Goal: Task Accomplishment & Management: Use online tool/utility

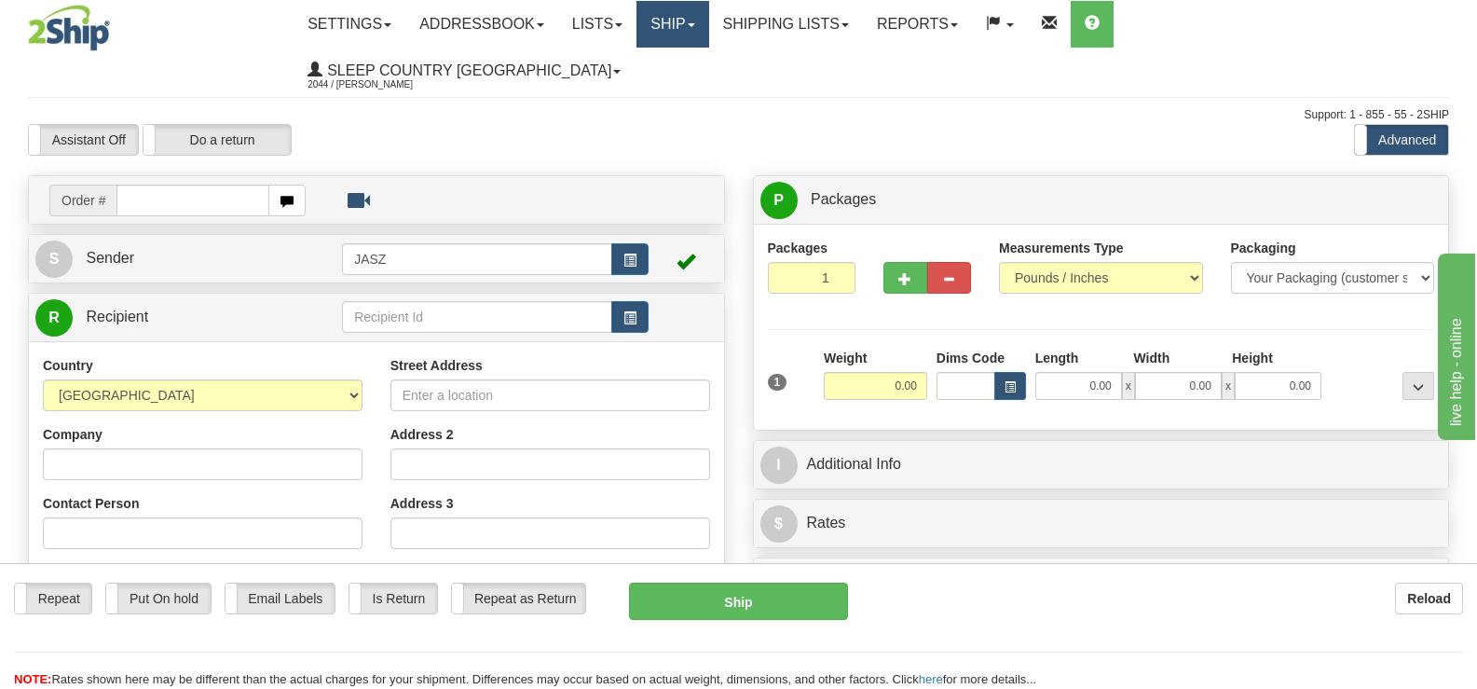
drag, startPoint x: 784, startPoint y: 27, endPoint x: 776, endPoint y: 53, distance: 27.1
click at [708, 27] on link "Ship" at bounding box center [673, 24] width 72 height 47
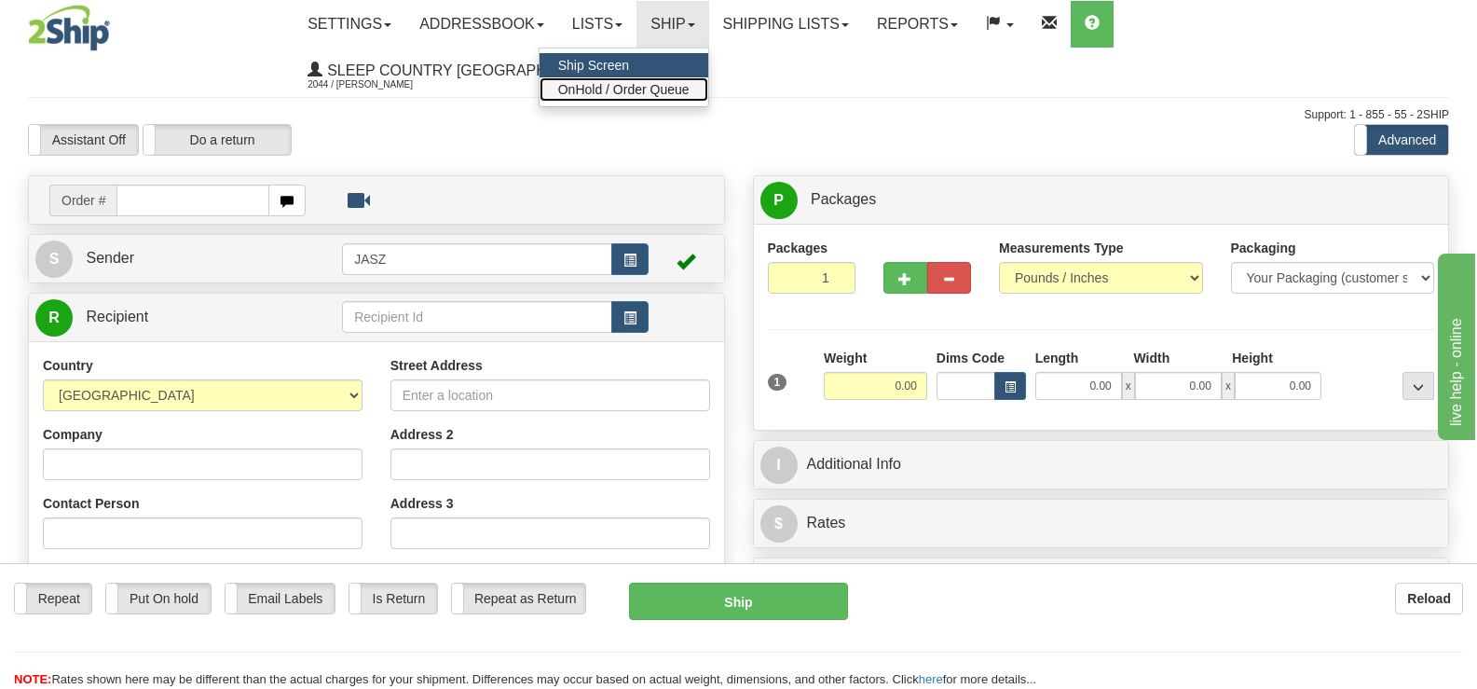
click at [690, 83] on span "OnHold / Order Queue" at bounding box center [623, 89] width 131 height 15
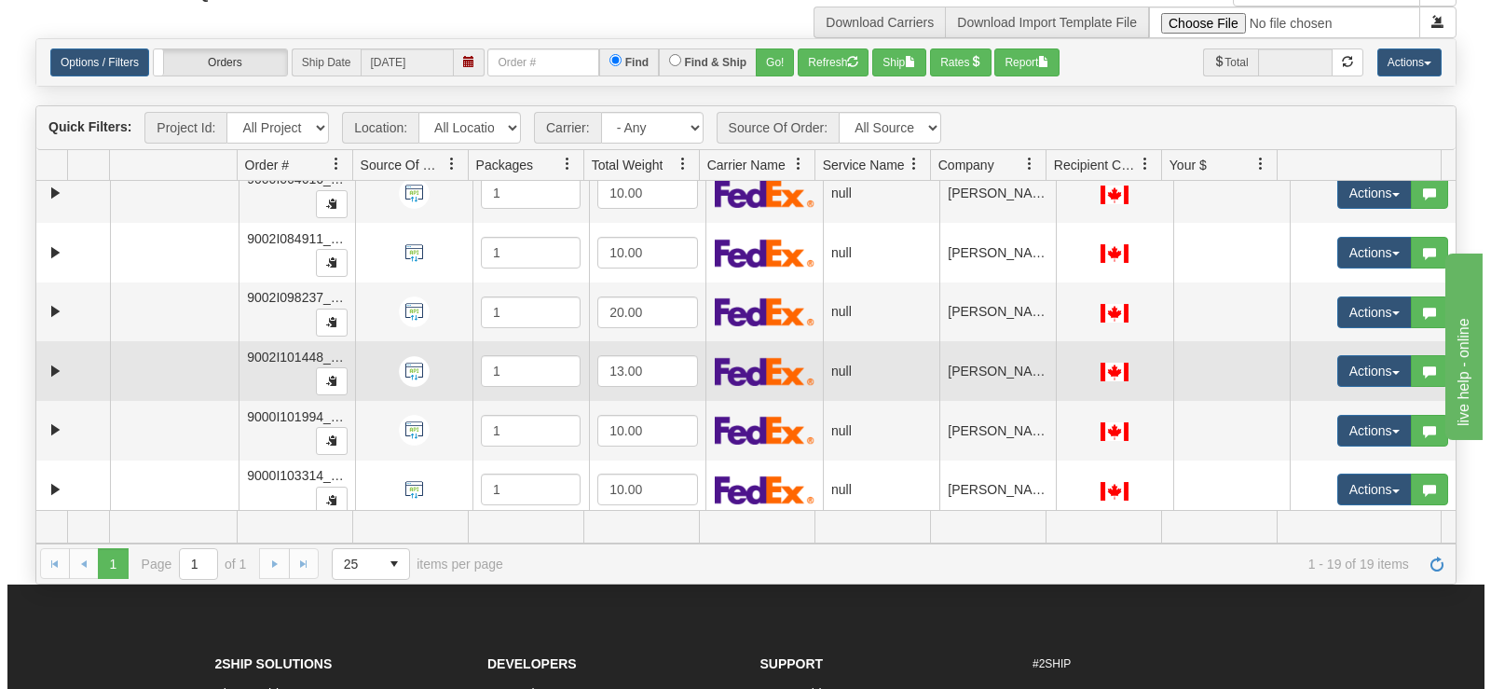
scroll to position [676, 0]
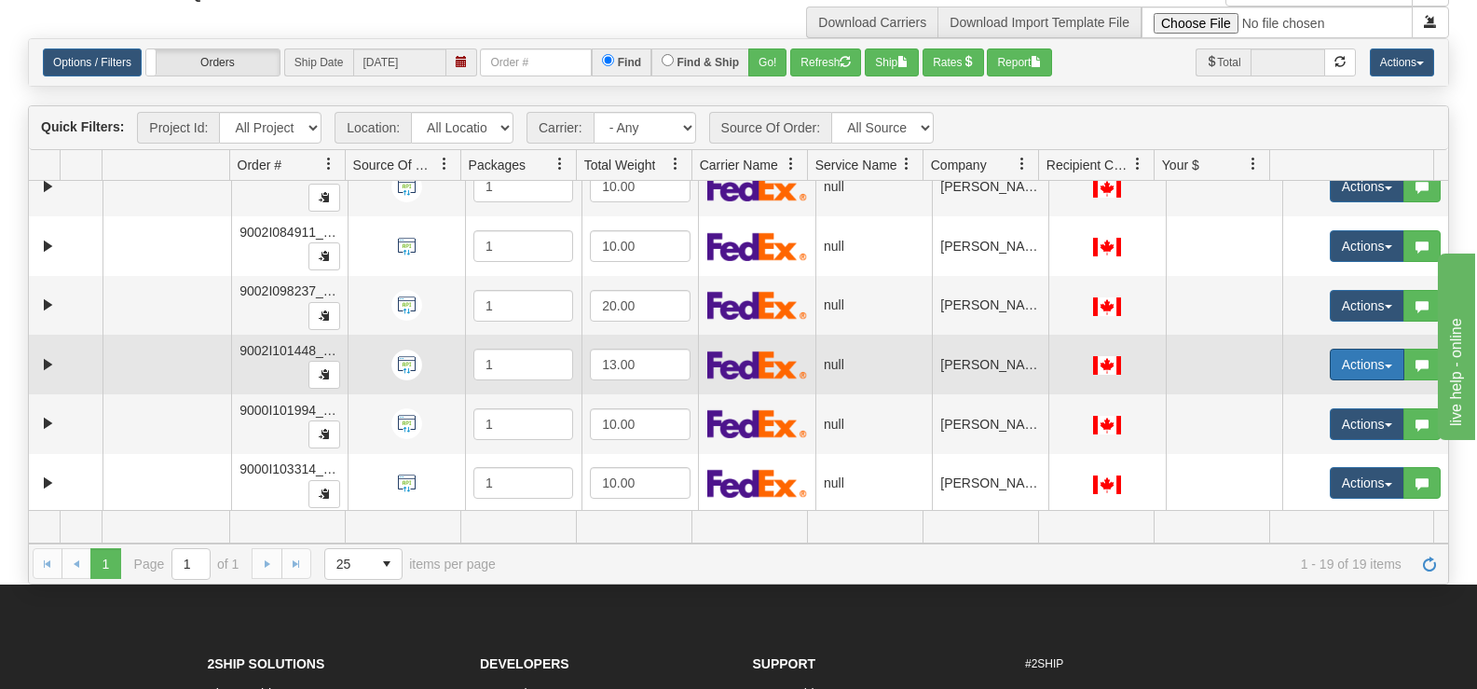
click at [1330, 370] on button "Actions" at bounding box center [1367, 365] width 75 height 32
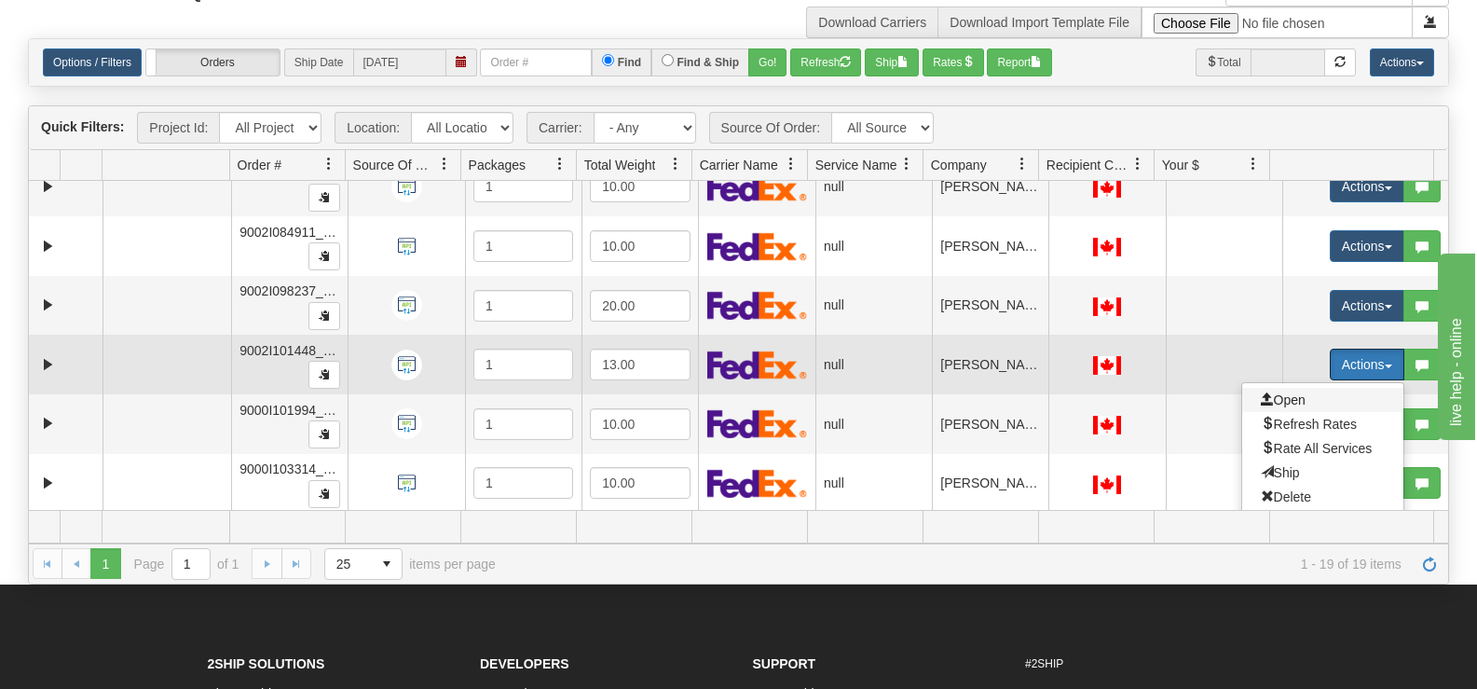
click at [1278, 394] on span "Open" at bounding box center [1283, 399] width 45 height 15
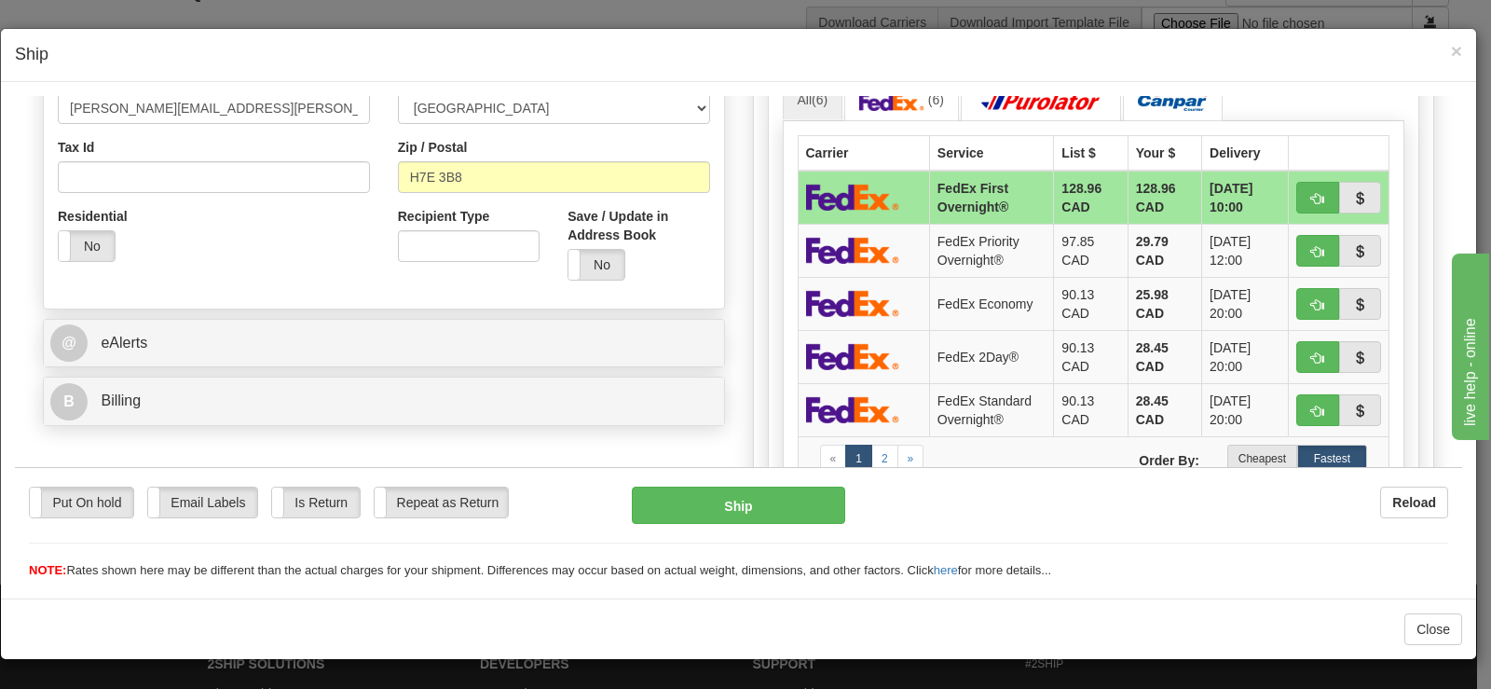
scroll to position [552, 0]
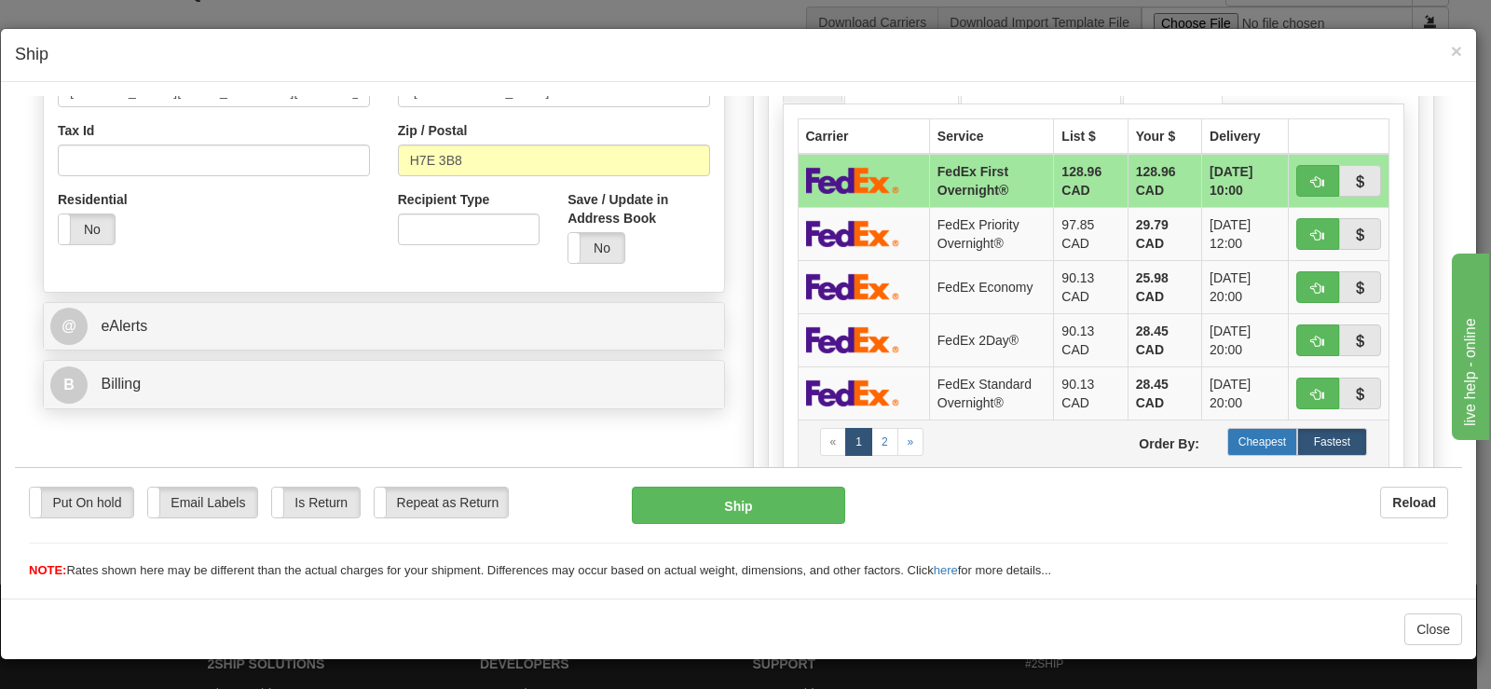
click at [1262, 439] on label "Cheapest" at bounding box center [1263, 441] width 70 height 28
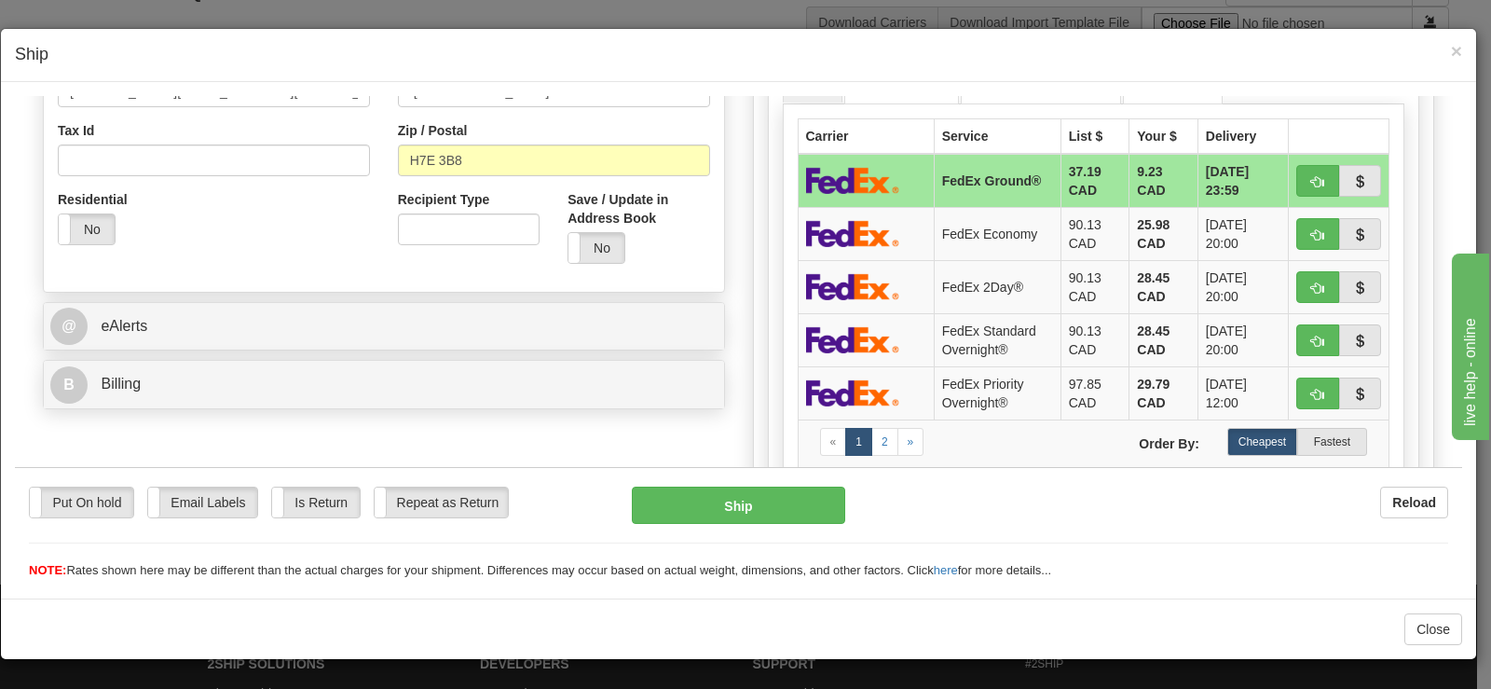
drag, startPoint x: 734, startPoint y: 484, endPoint x: 720, endPoint y: 505, distance: 25.6
click at [733, 484] on div "Put On hold Put On hold Email Labels Email Labels Edit Is Return Is Return Repe…" at bounding box center [738, 522] width 1447 height 113
click at [712, 516] on button "Ship" at bounding box center [738, 504] width 213 height 37
type input "92"
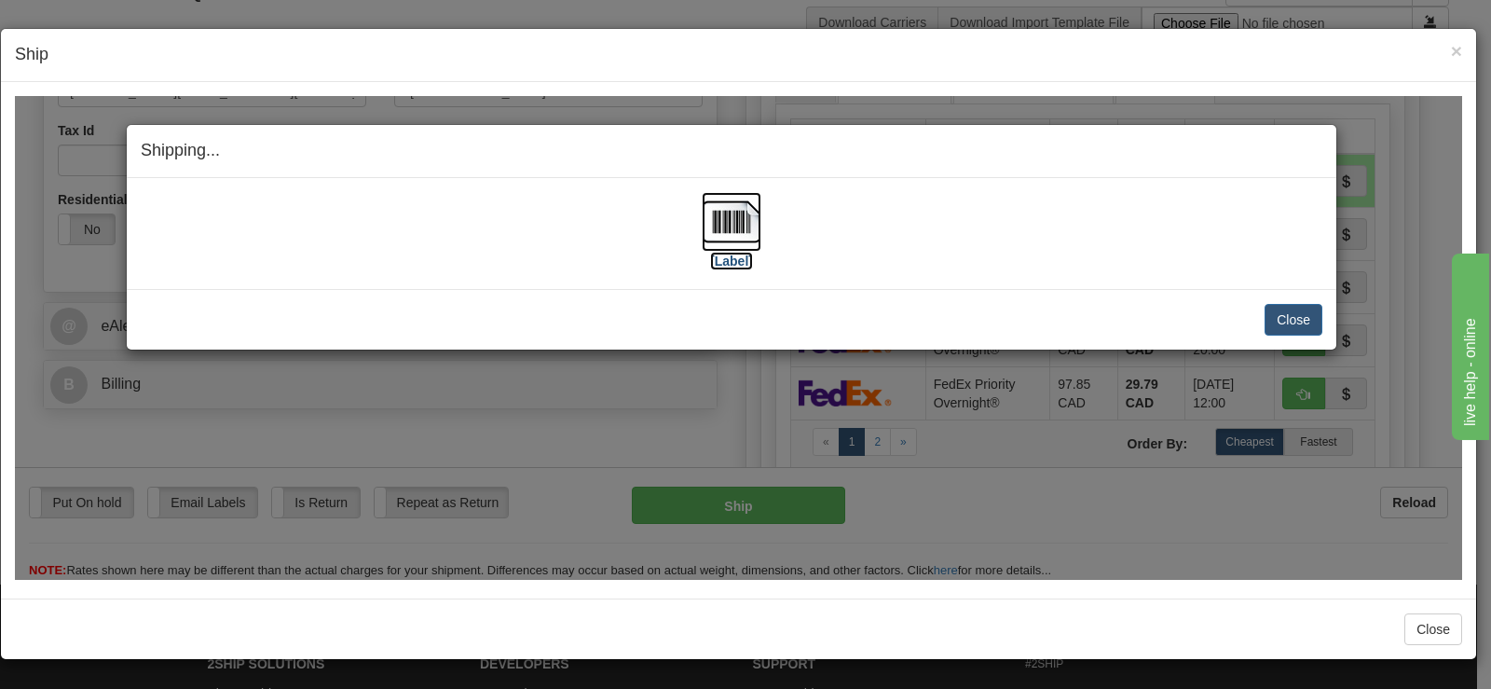
click at [727, 218] on img at bounding box center [732, 221] width 60 height 60
click at [1306, 309] on button "Close" at bounding box center [1294, 319] width 58 height 32
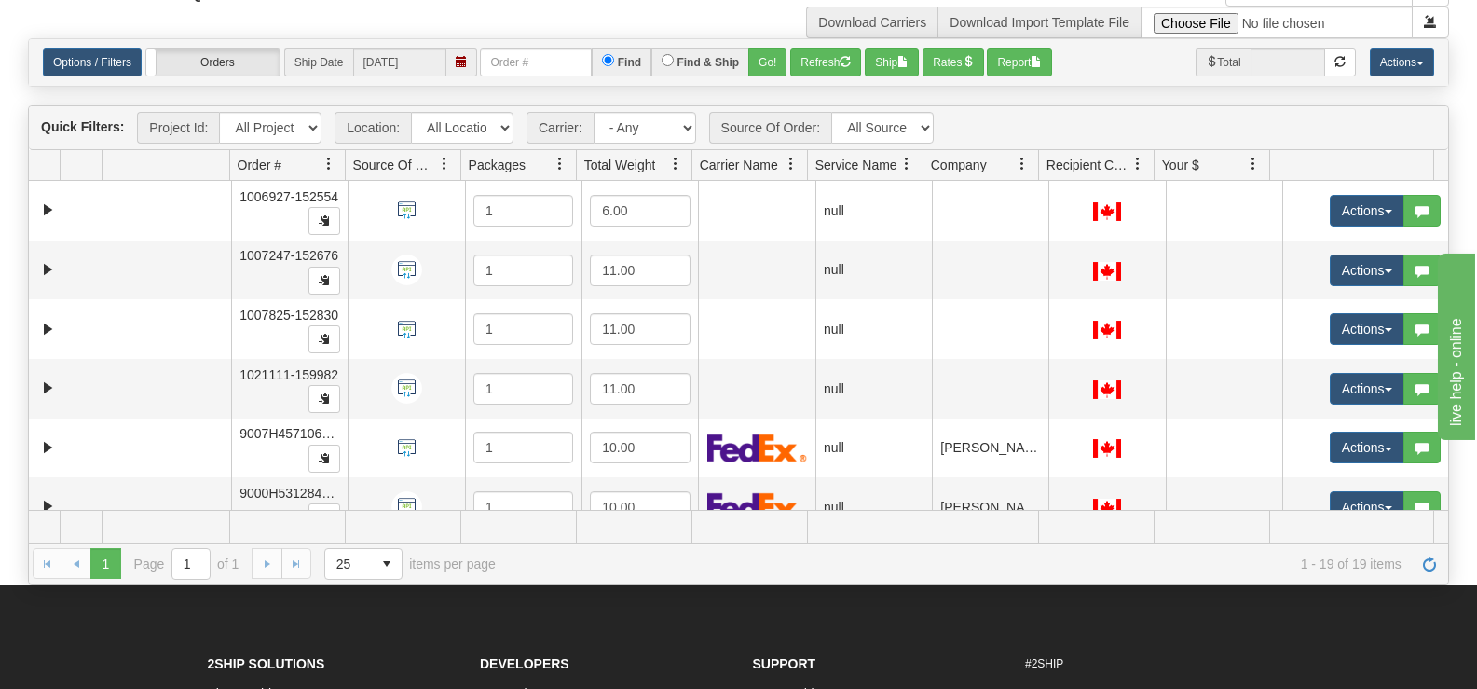
scroll to position [0, 0]
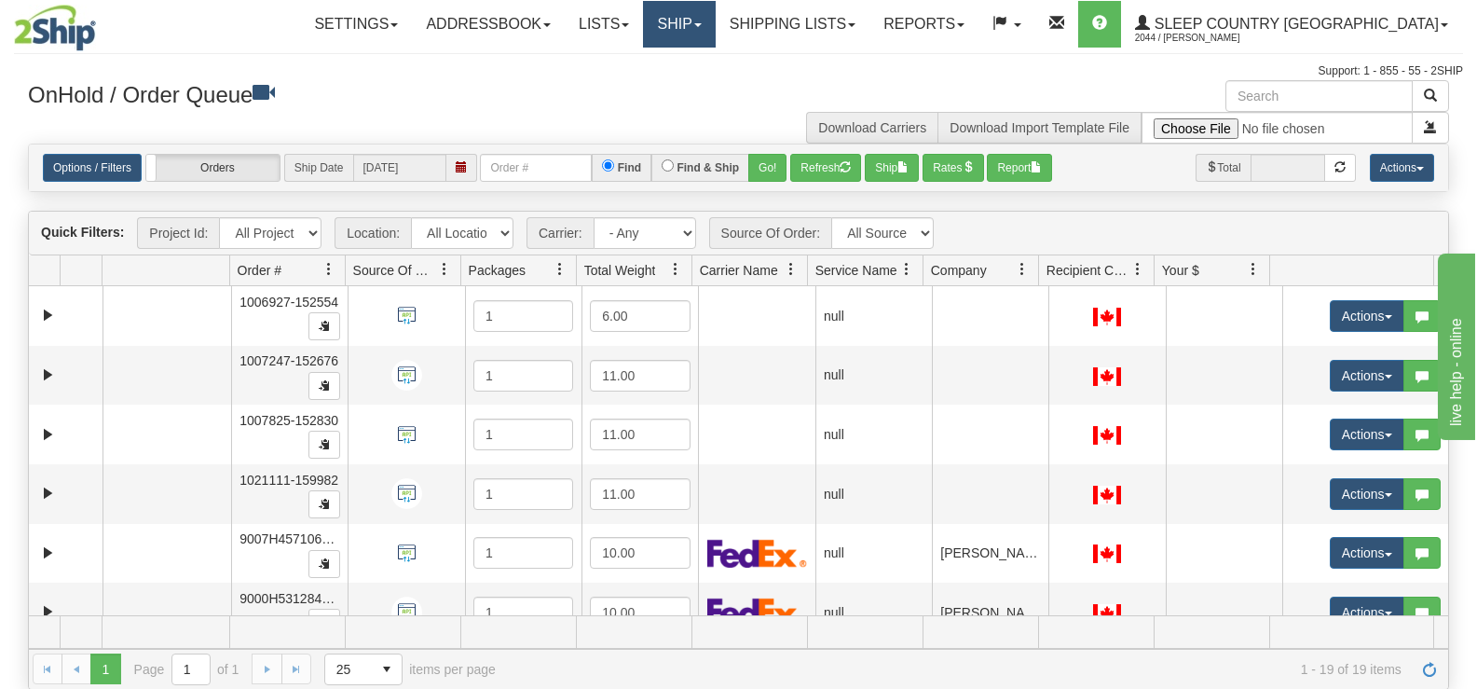
click at [715, 34] on link "Ship" at bounding box center [679, 24] width 72 height 47
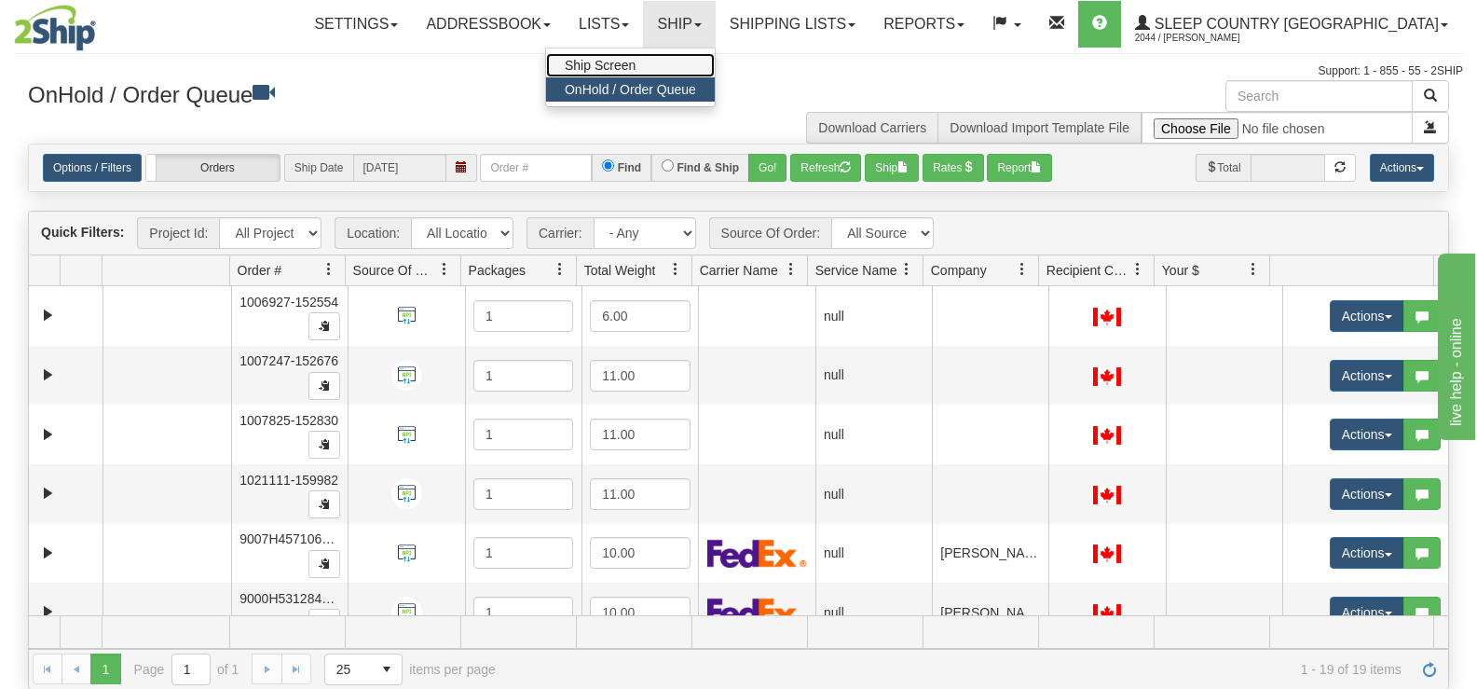
click at [715, 66] on link "Ship Screen" at bounding box center [630, 65] width 169 height 24
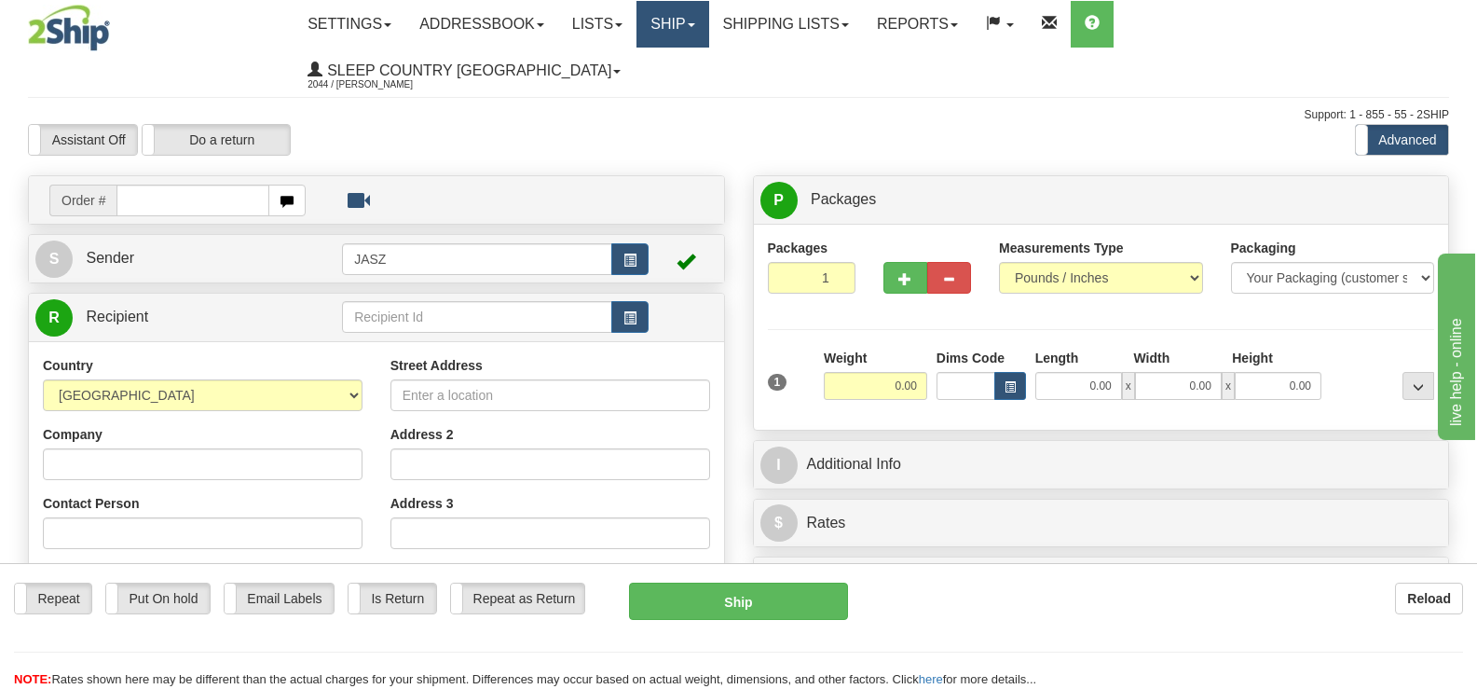
click at [708, 15] on link "Ship" at bounding box center [673, 24] width 72 height 47
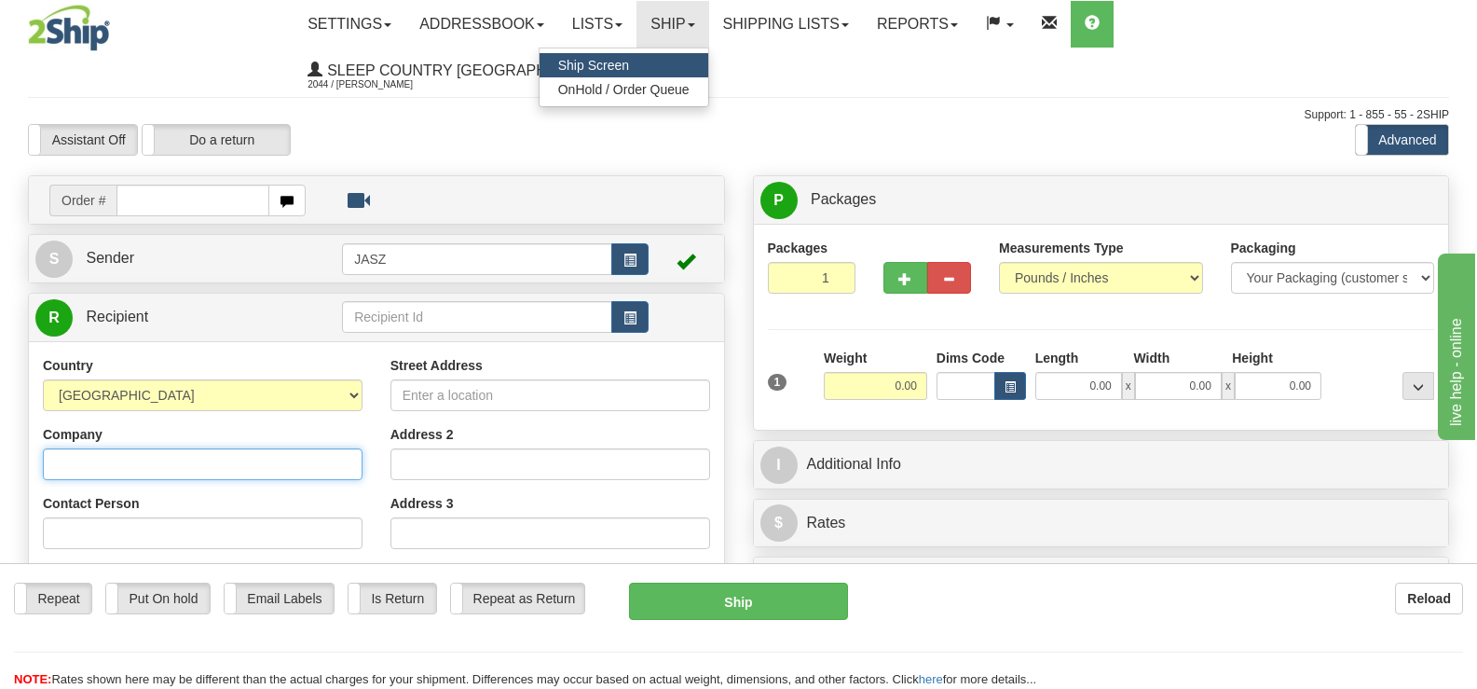
click at [186, 448] on input "Company" at bounding box center [203, 464] width 320 height 32
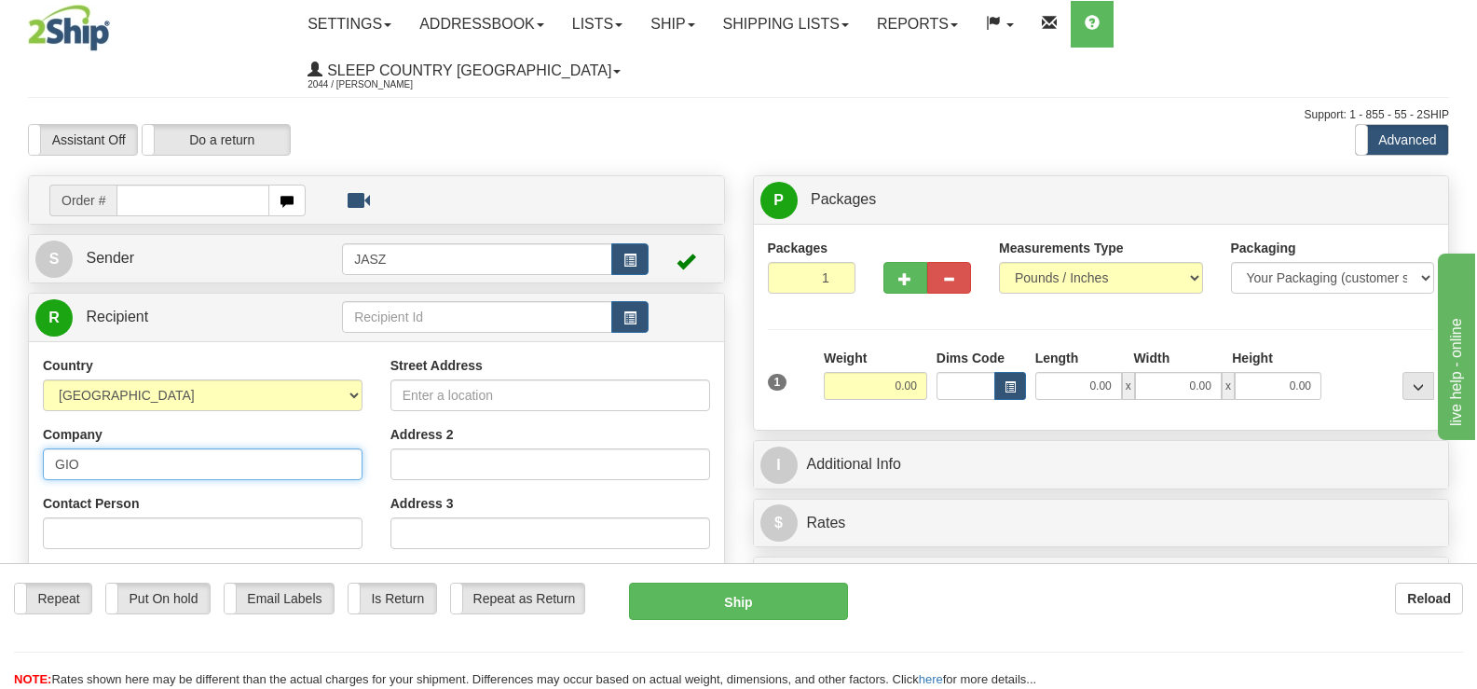
type input "GIOVANNA MARABELLA"
type input "5149753391"
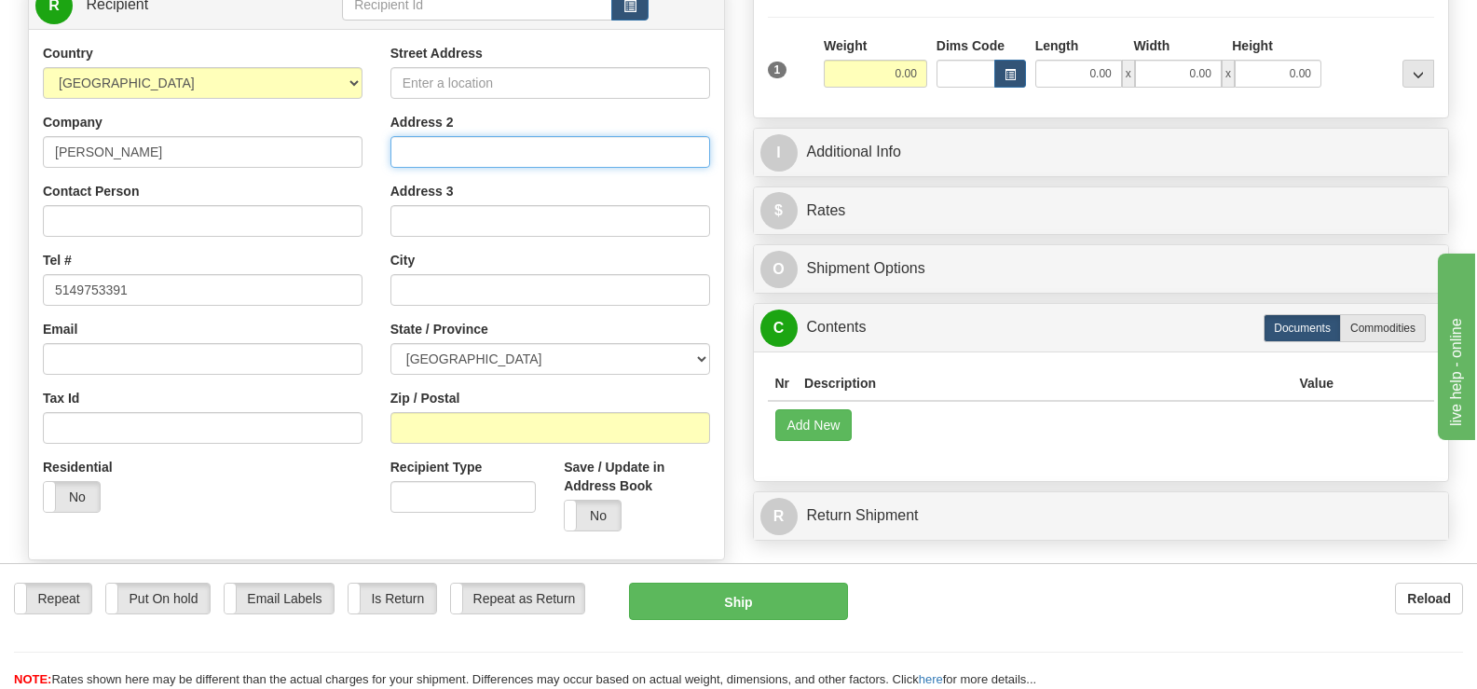
scroll to position [280, 0]
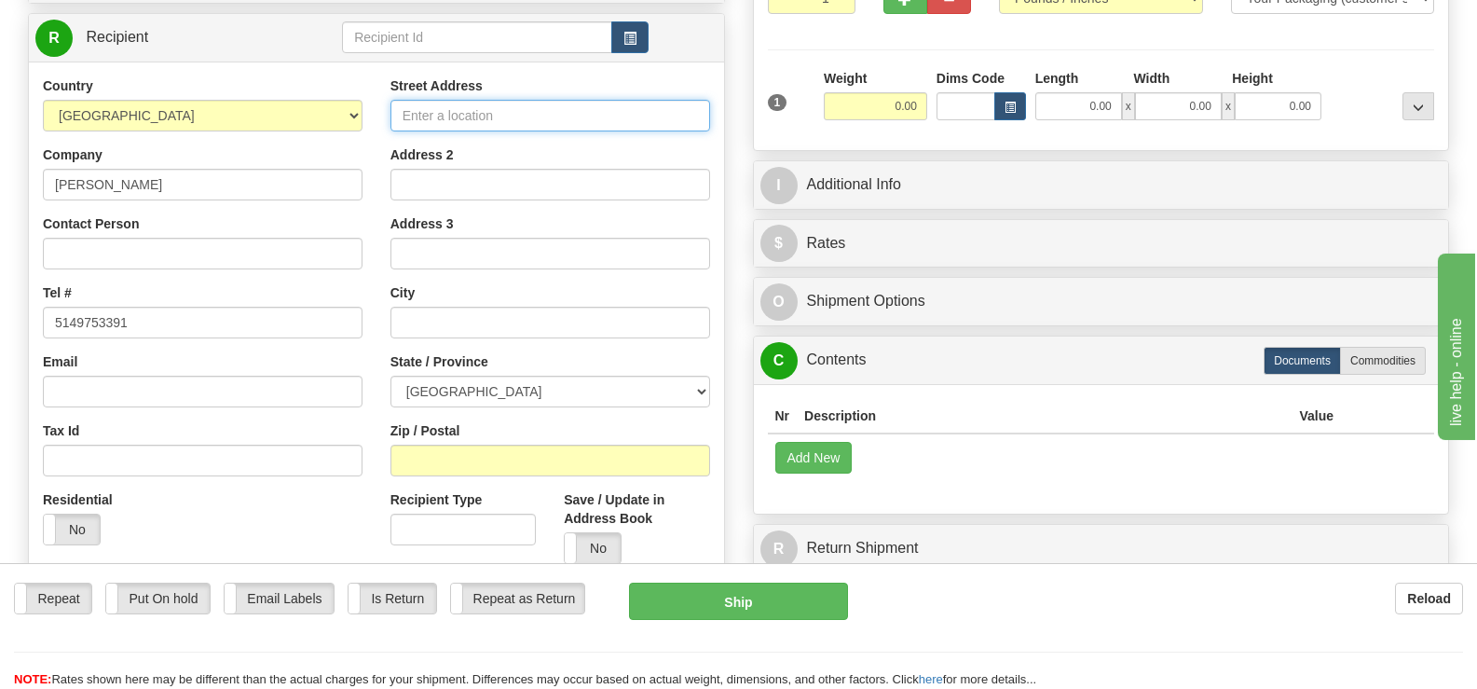
click at [601, 100] on input "Street Address" at bounding box center [551, 116] width 320 height 32
type input "809 RUE PLANTE"
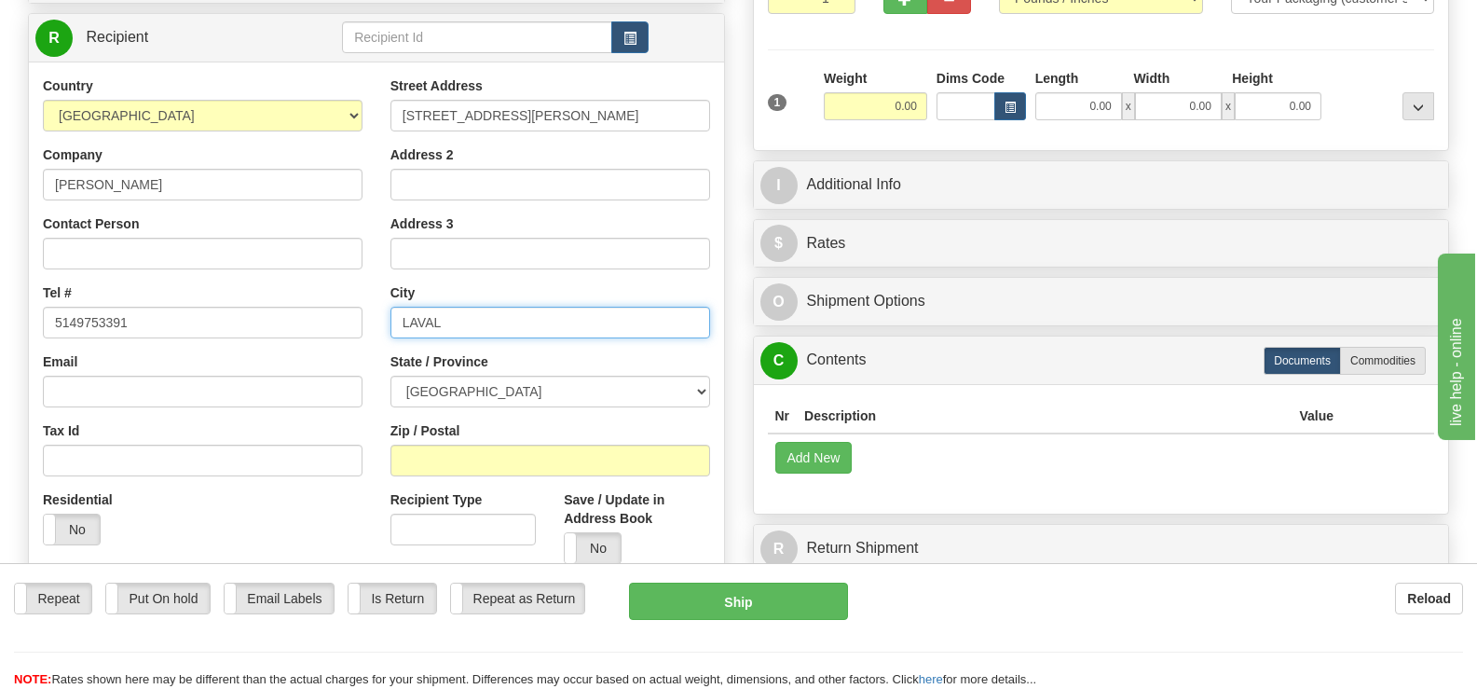
type input "LAVAL"
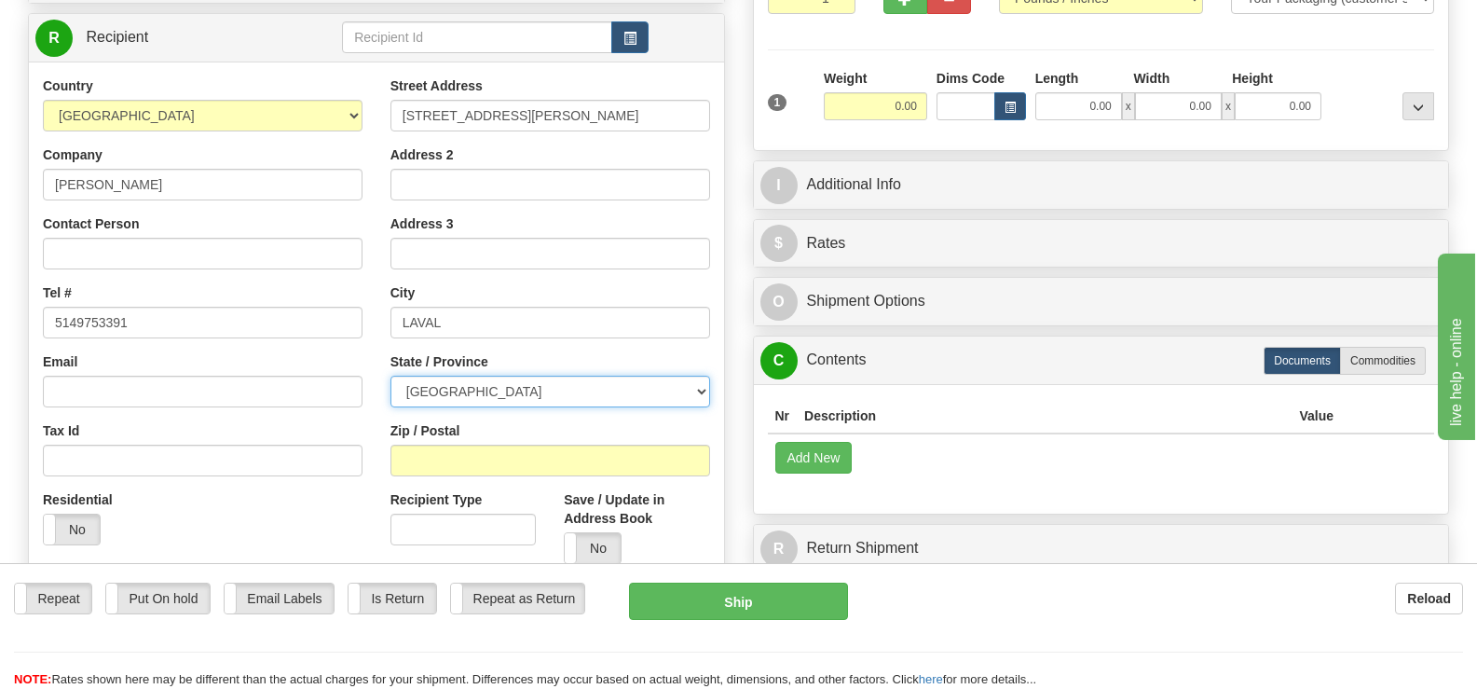
click at [429, 376] on select "ALBERTA BRITISH COLUMBIA MANITOBA NEW BRUNSWICK NEWFOUNDLAND NOVA SCOTIA NUNAVU…" at bounding box center [551, 392] width 320 height 32
select select "QC"
click at [391, 376] on select "ALBERTA BRITISH COLUMBIA MANITOBA NEW BRUNSWICK NEWFOUNDLAND NOVA SCOTIA NUNAVU…" at bounding box center [551, 392] width 320 height 32
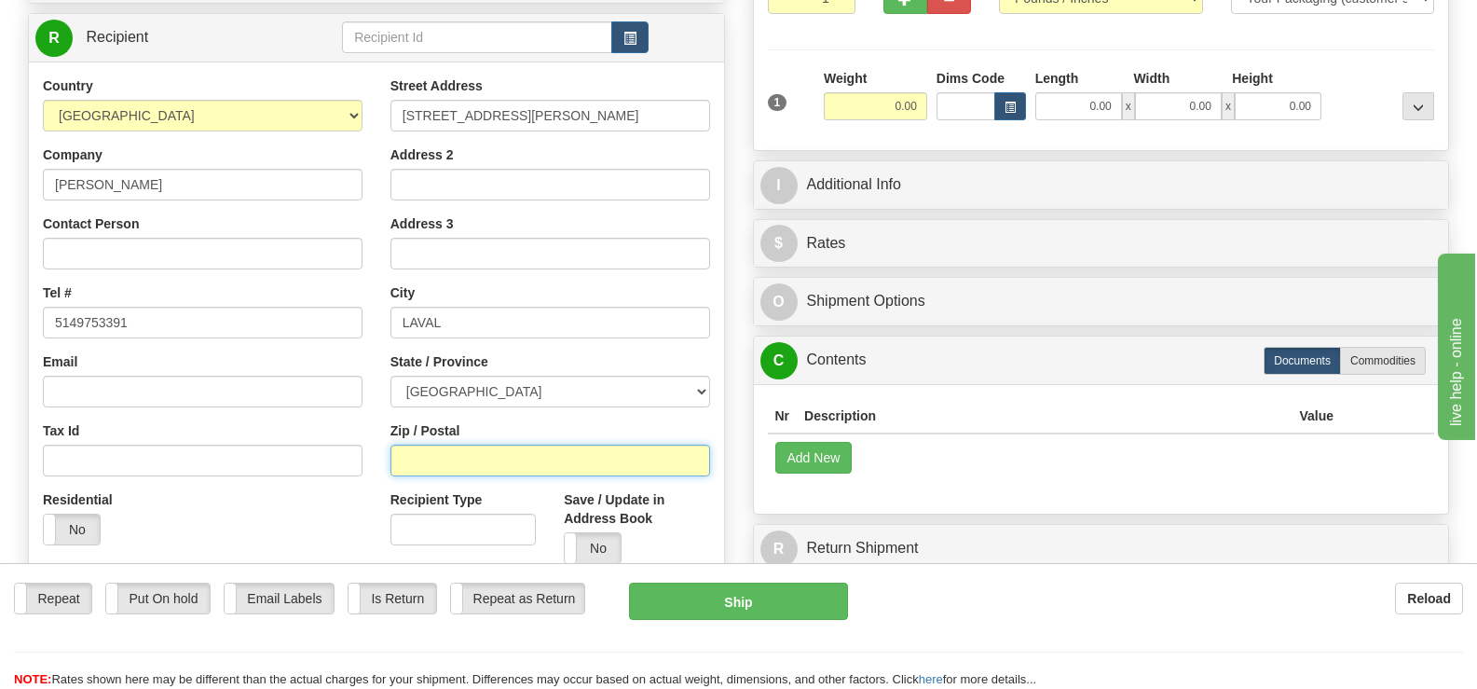
click at [443, 445] on input "Zip / Postal" at bounding box center [551, 461] width 320 height 32
type input "H7E3B8"
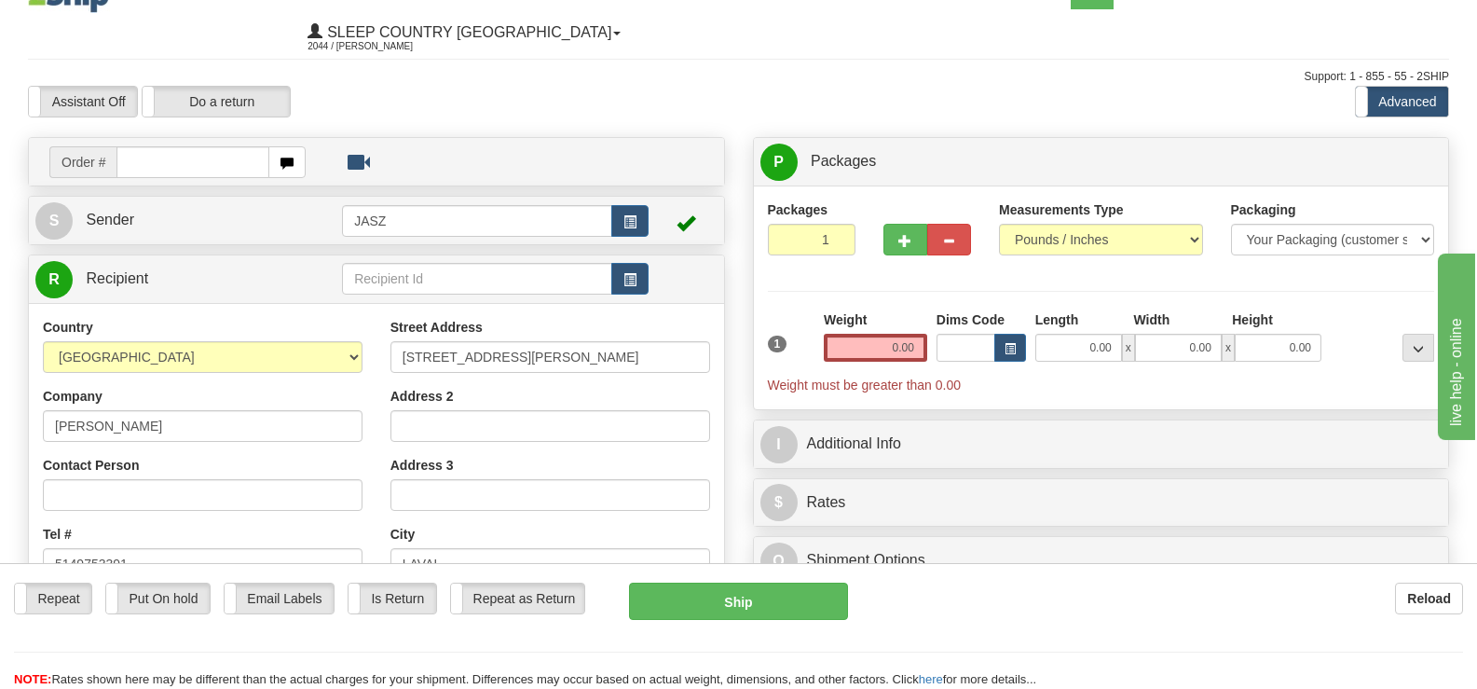
scroll to position [0, 0]
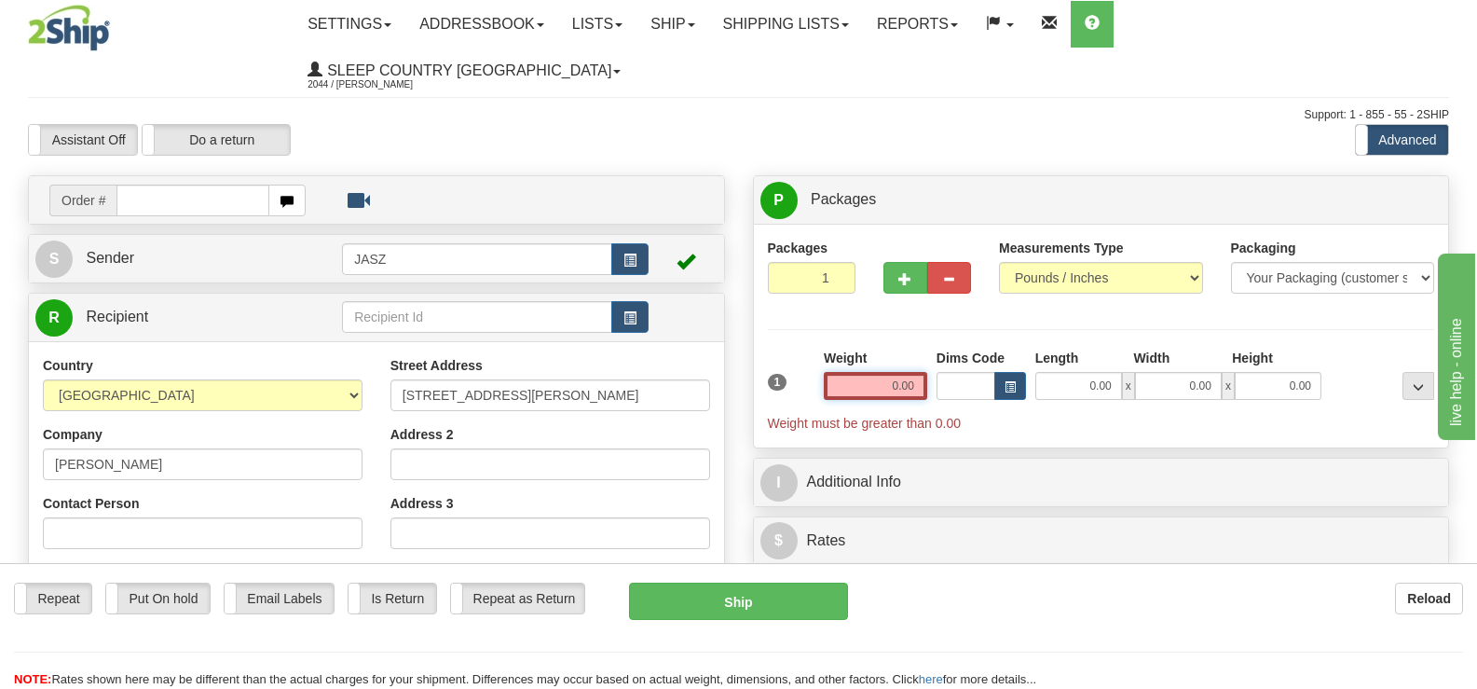
drag, startPoint x: 936, startPoint y: 336, endPoint x: 957, endPoint y: 334, distance: 21.6
click at [957, 349] on div "1 Weight 0.00 Dims Code 0.00" at bounding box center [1101, 391] width 677 height 84
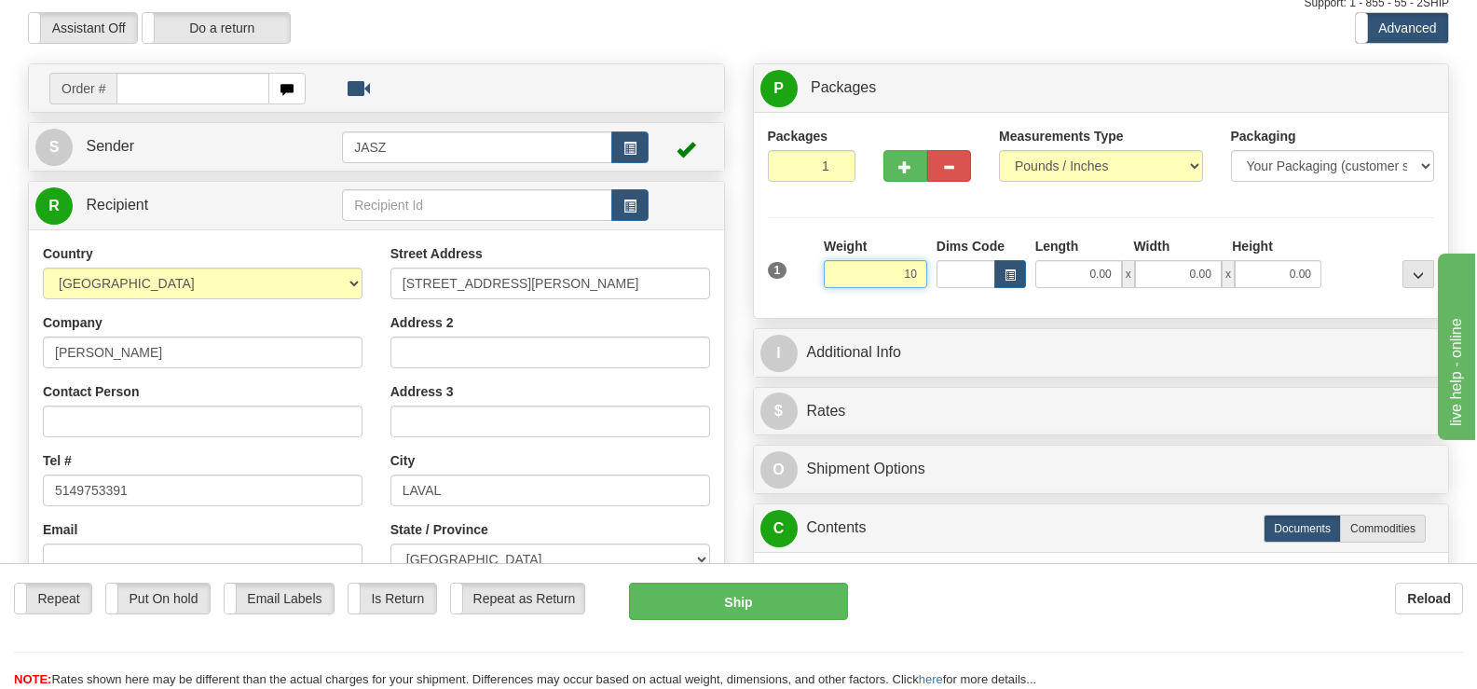
scroll to position [83, 0]
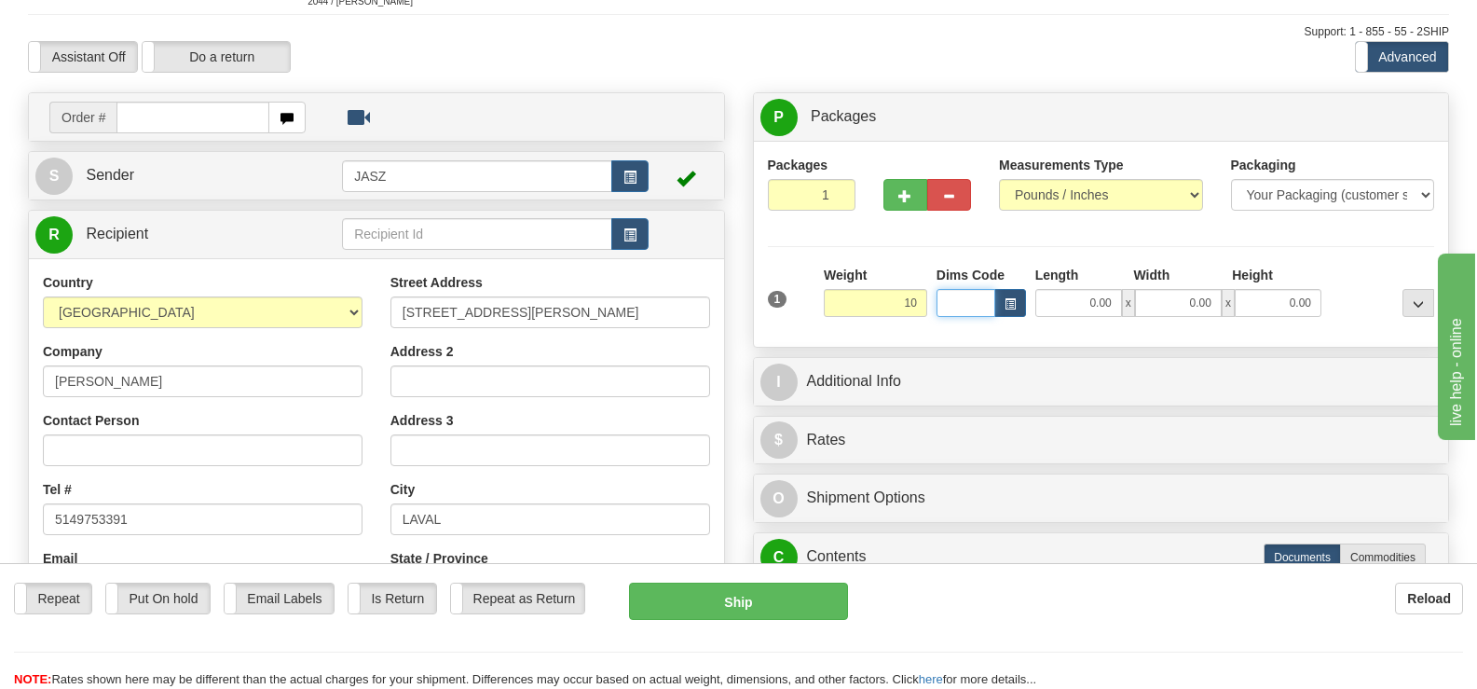
type input "10.00"
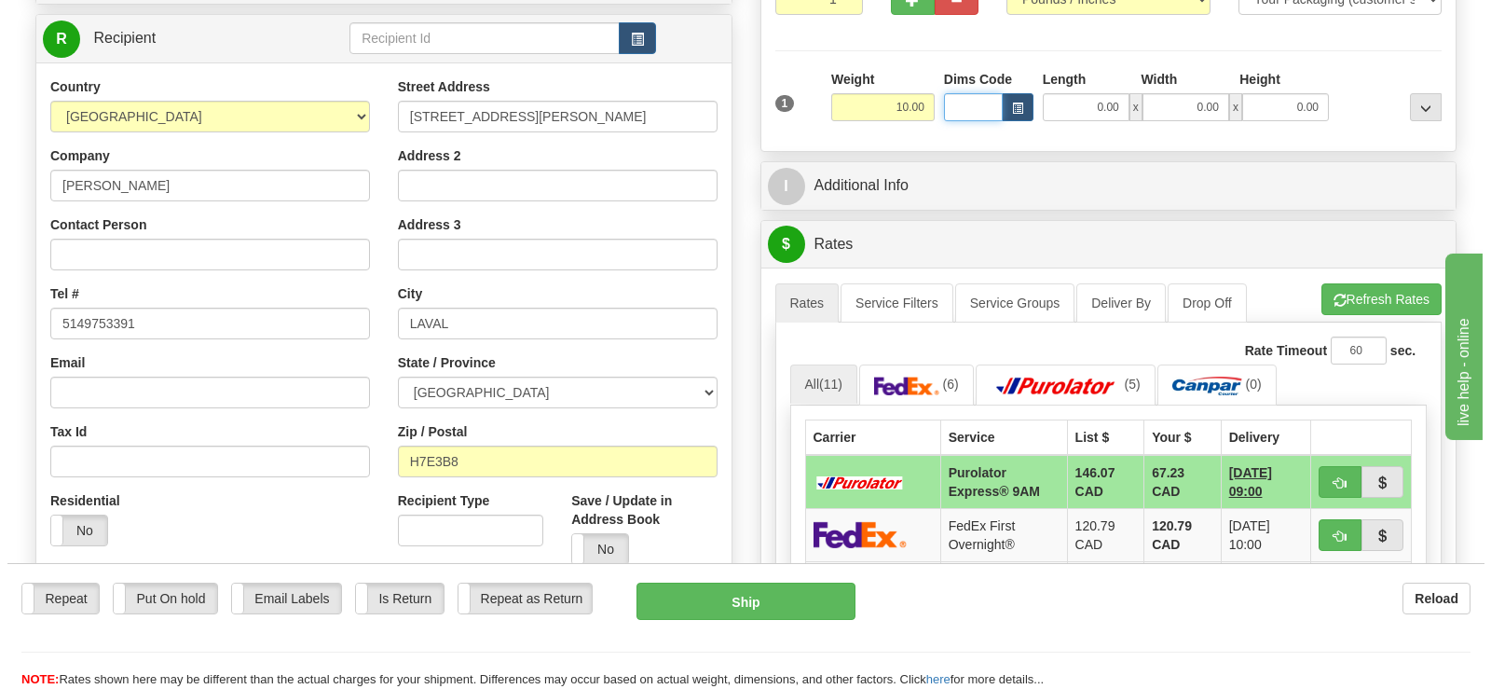
scroll to position [587, 0]
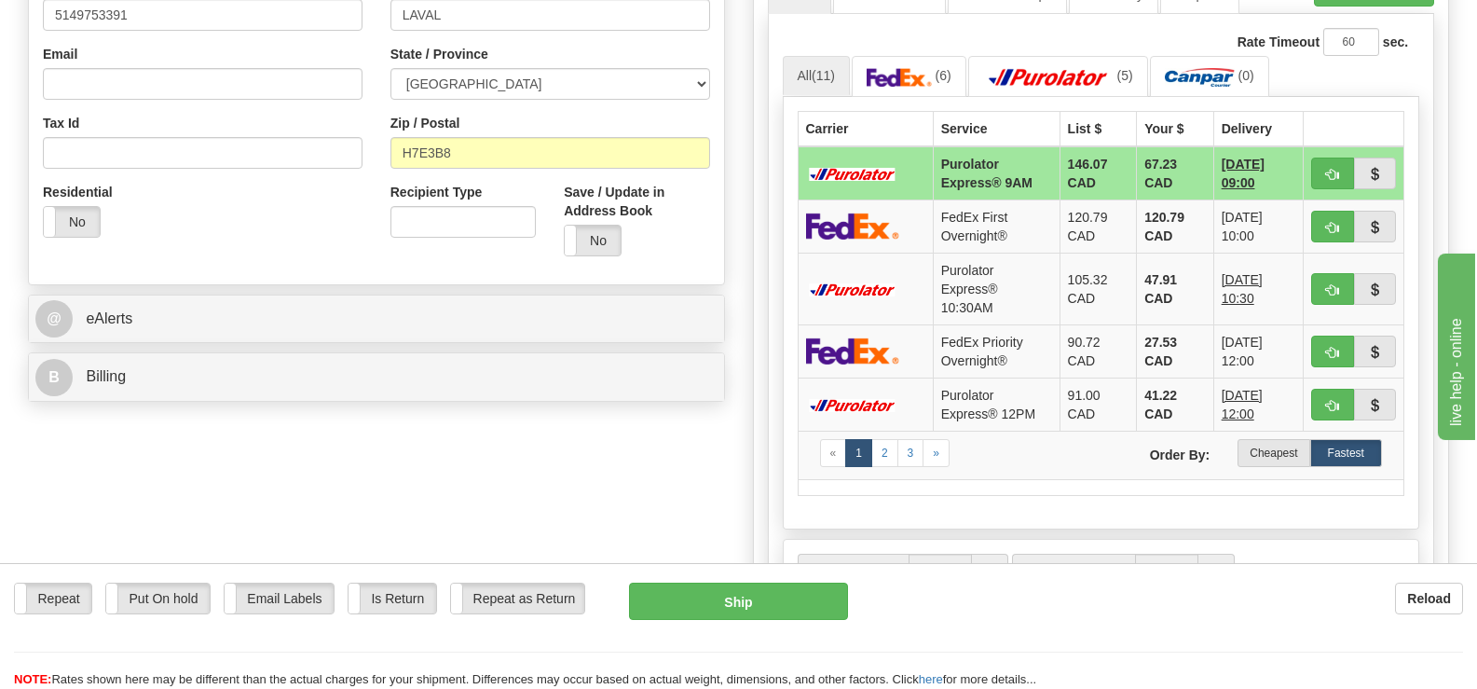
drag, startPoint x: 1487, startPoint y: 154, endPoint x: 110, endPoint y: 15, distance: 1383.6
click at [1297, 439] on label "Cheapest" at bounding box center [1274, 453] width 72 height 28
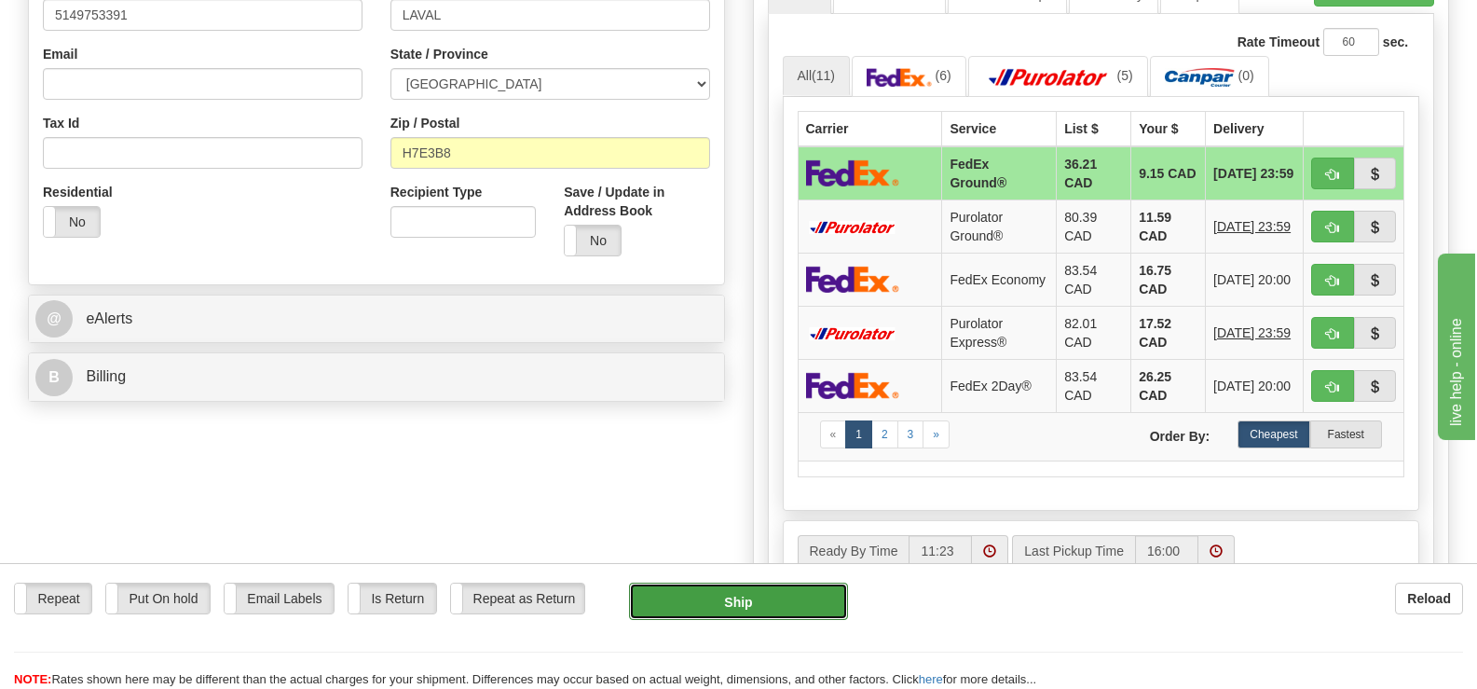
click at [750, 585] on button "Ship" at bounding box center [738, 601] width 218 height 37
type input "92"
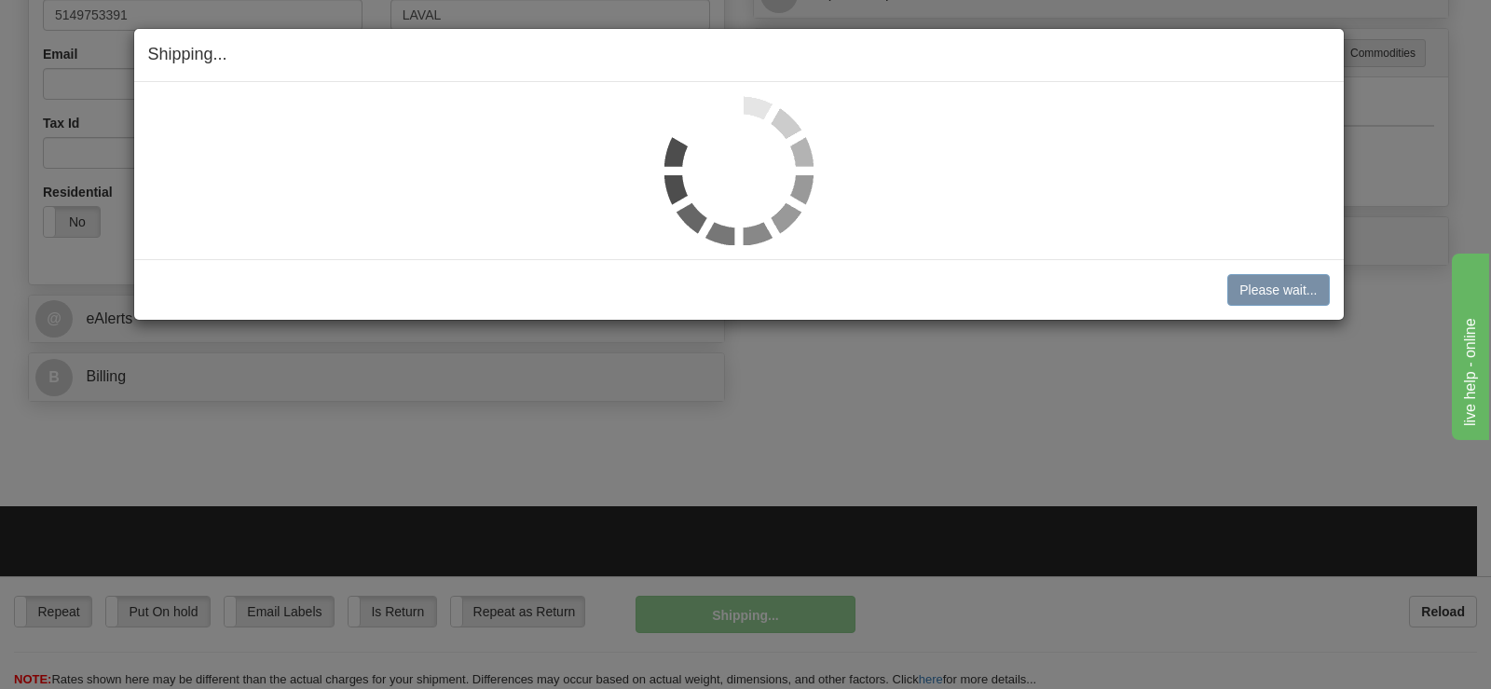
click at [726, 136] on img at bounding box center [739, 170] width 149 height 149
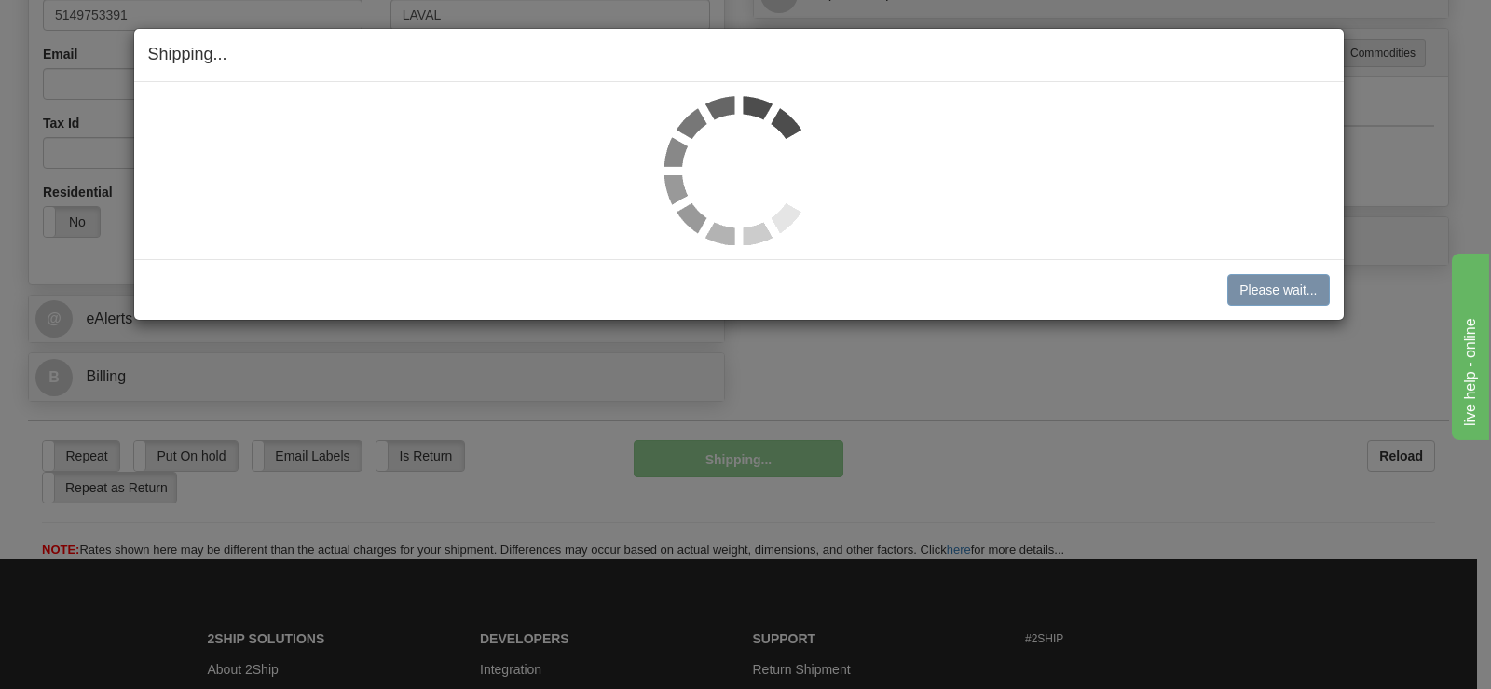
click at [726, 136] on img at bounding box center [739, 170] width 149 height 149
click at [726, 137] on img at bounding box center [739, 170] width 149 height 149
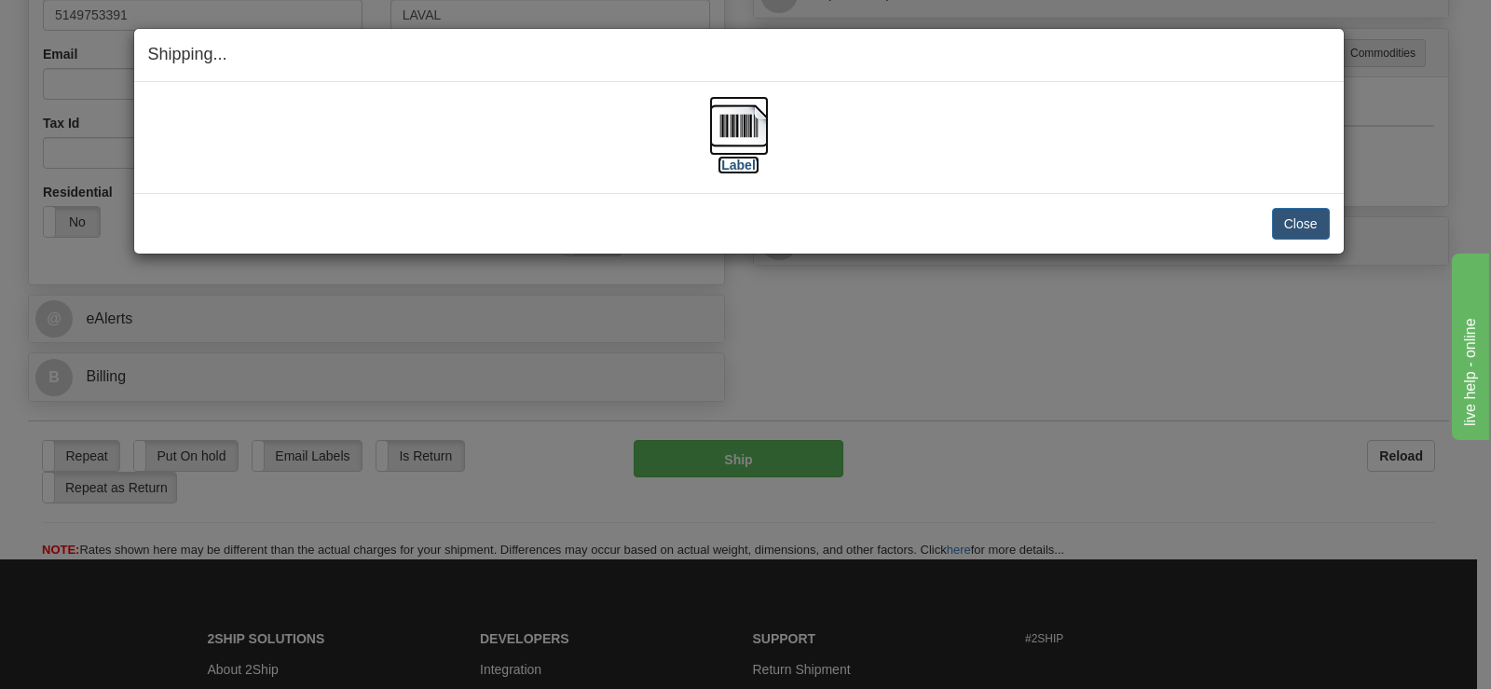
click at [727, 141] on img at bounding box center [739, 126] width 60 height 60
click at [1330, 222] on div "Close Cancel Cancel Shipment and Quit Pickup Quit Pickup ONLY" at bounding box center [739, 223] width 1210 height 61
click at [1296, 218] on button "Close" at bounding box center [1301, 224] width 58 height 32
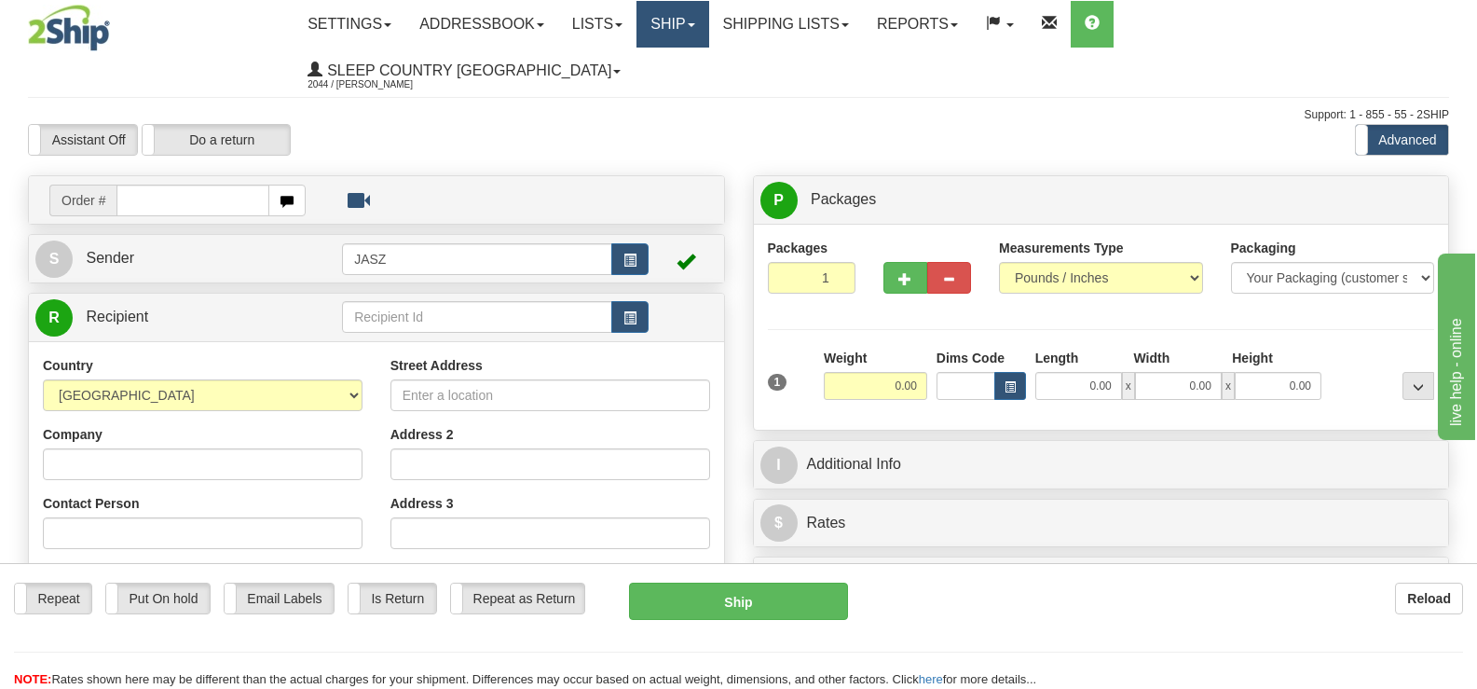
click at [708, 37] on link "Ship" at bounding box center [673, 24] width 72 height 47
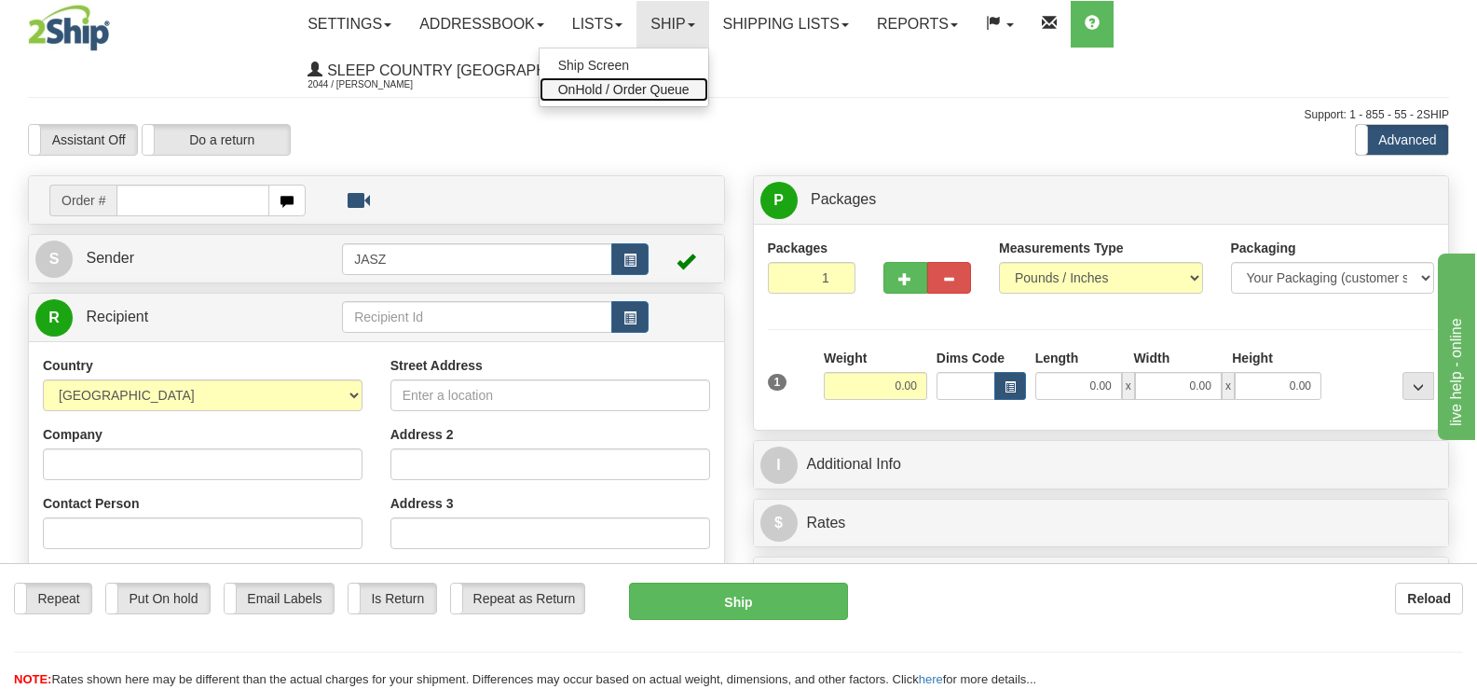
click at [690, 82] on span "OnHold / Order Queue" at bounding box center [623, 89] width 131 height 15
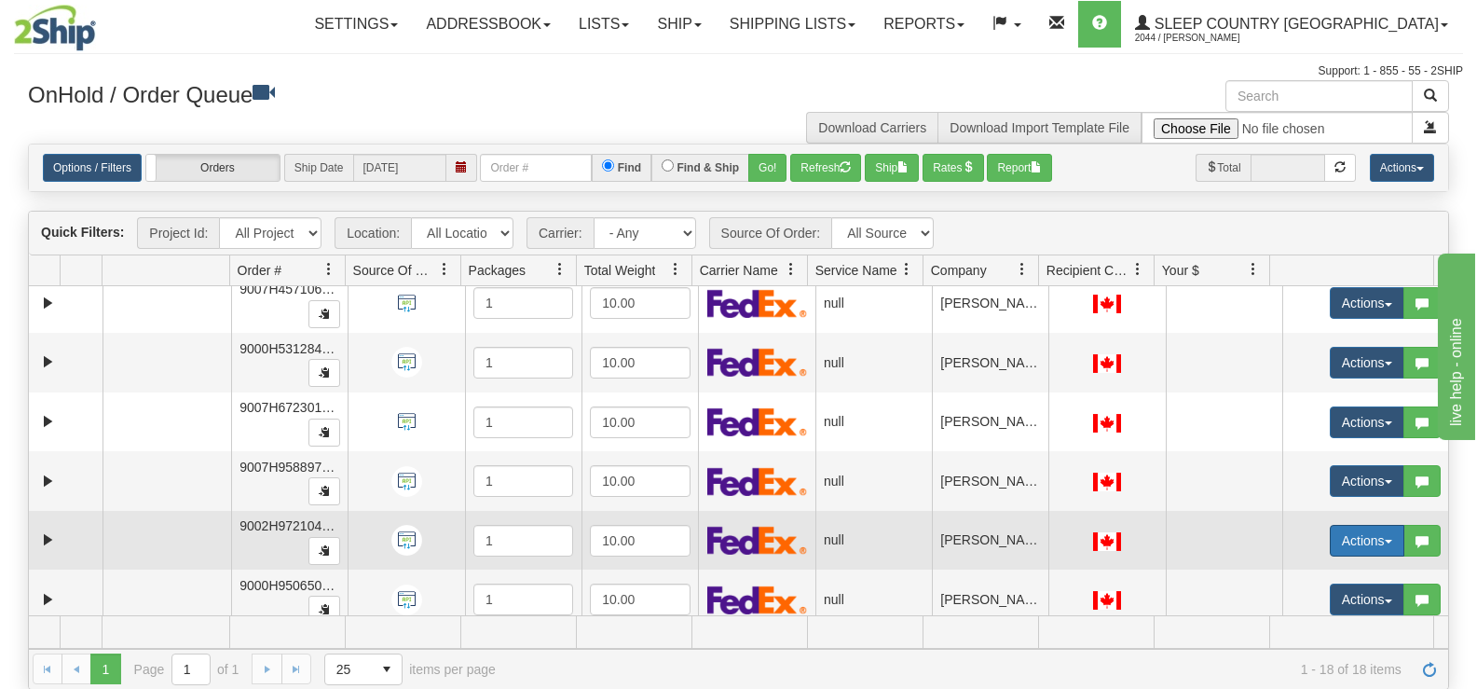
scroll to position [280, 0]
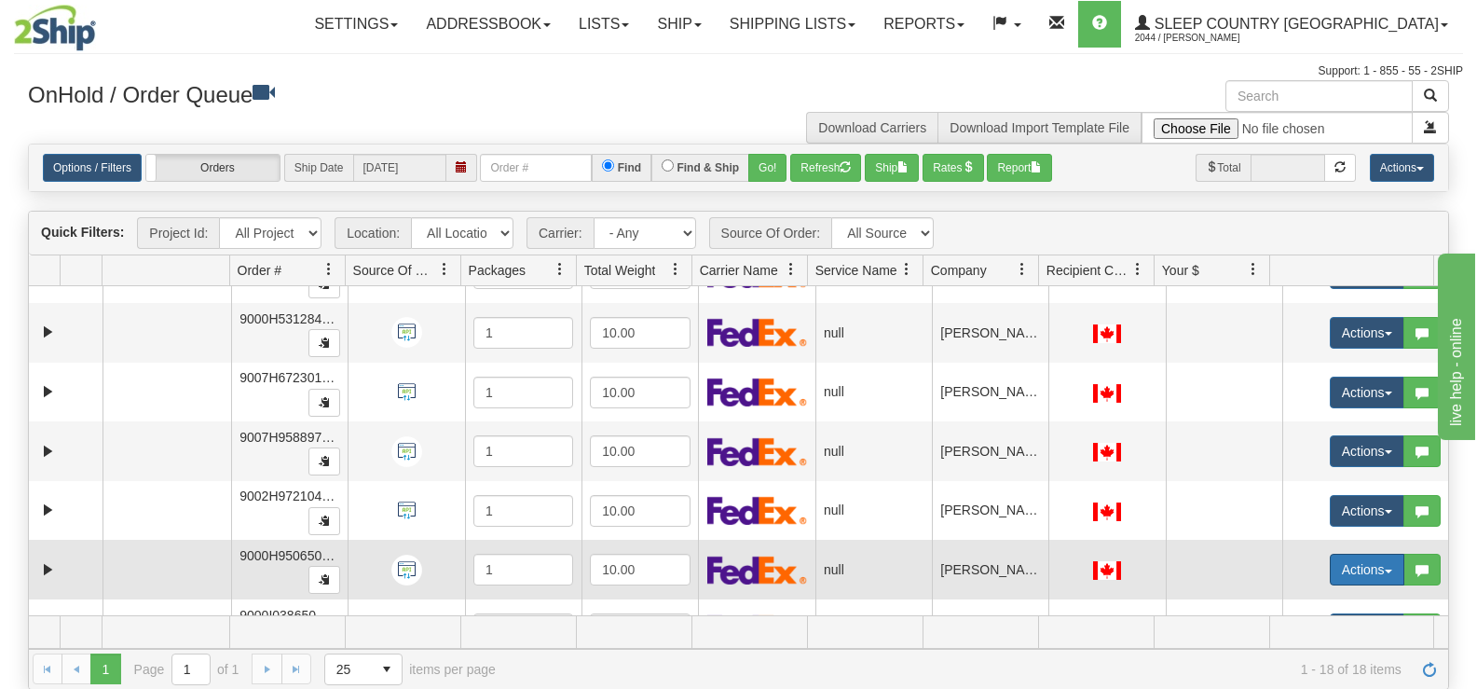
click at [1353, 567] on button "Actions" at bounding box center [1367, 570] width 75 height 32
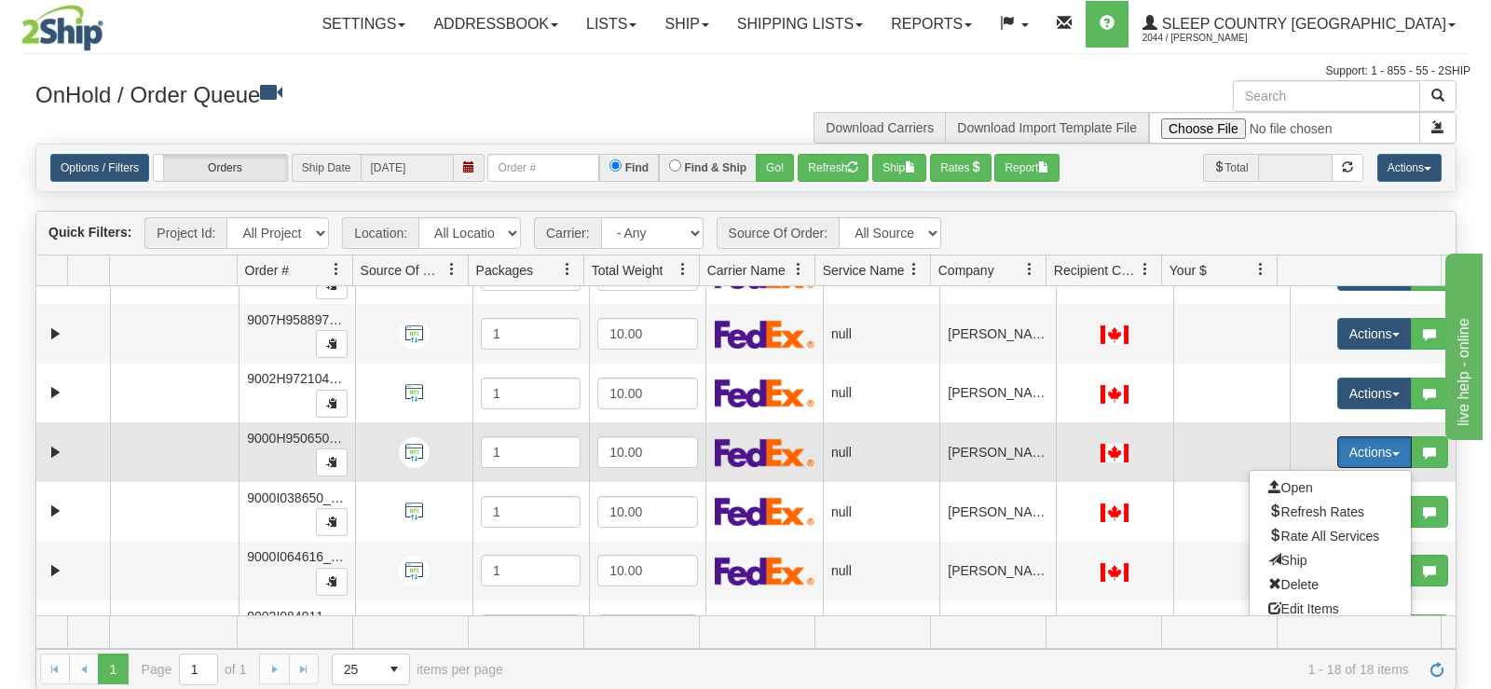
scroll to position [466, 0]
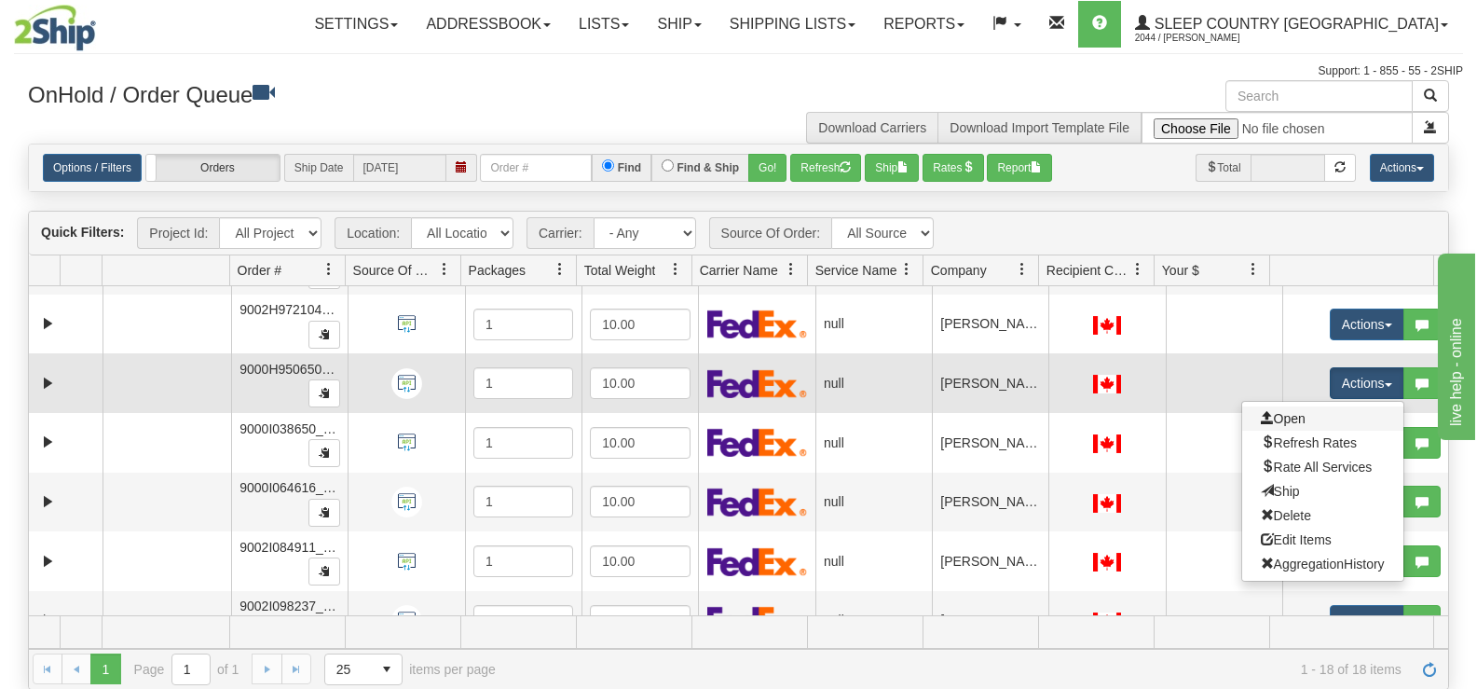
click at [1295, 417] on link "Open" at bounding box center [1322, 418] width 161 height 24
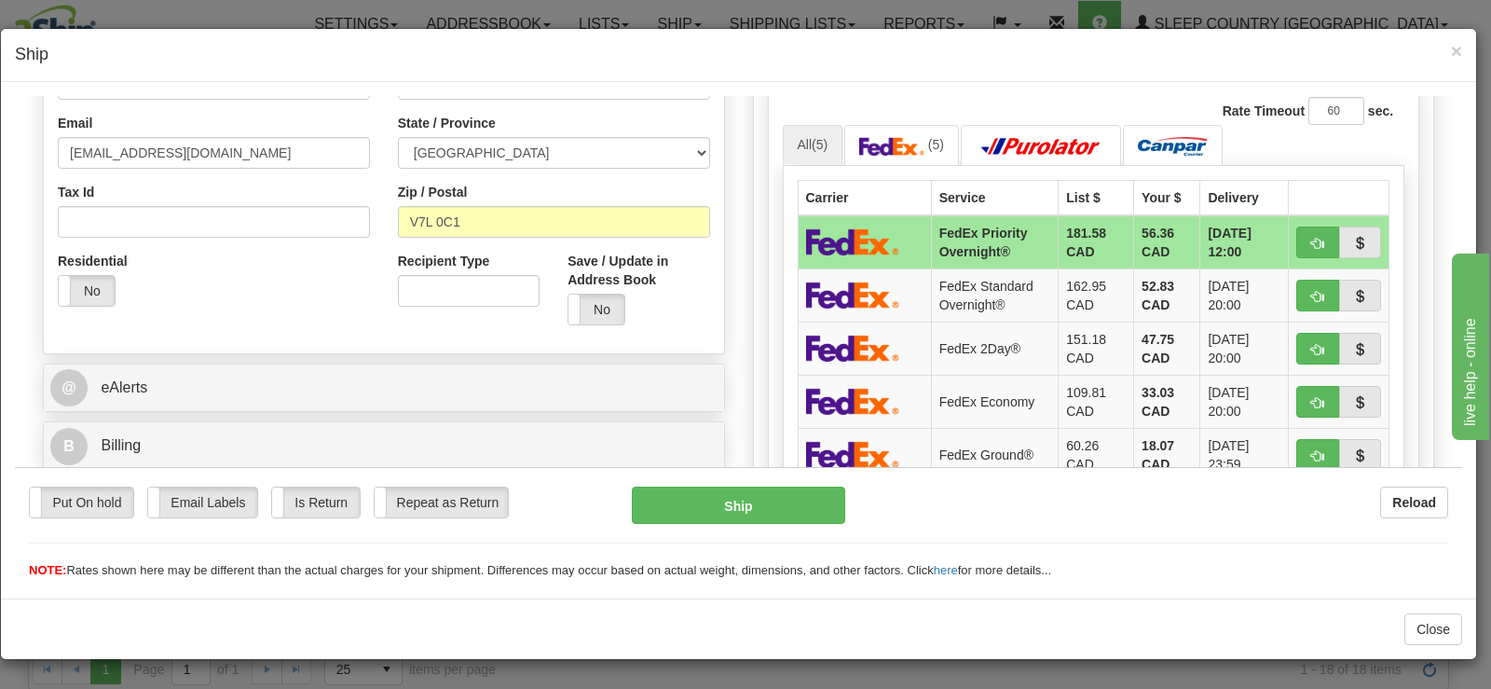
scroll to position [666, 0]
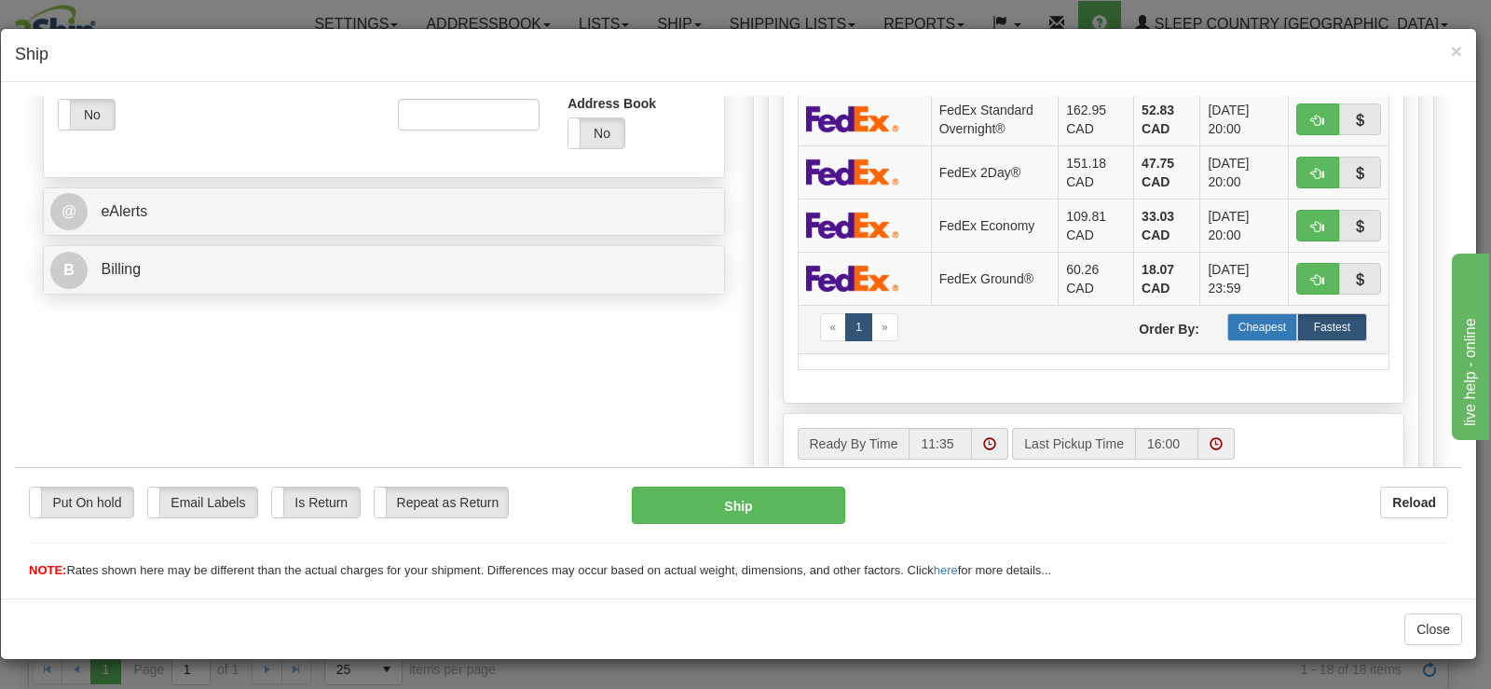
click at [1264, 328] on label "Cheapest" at bounding box center [1263, 326] width 70 height 28
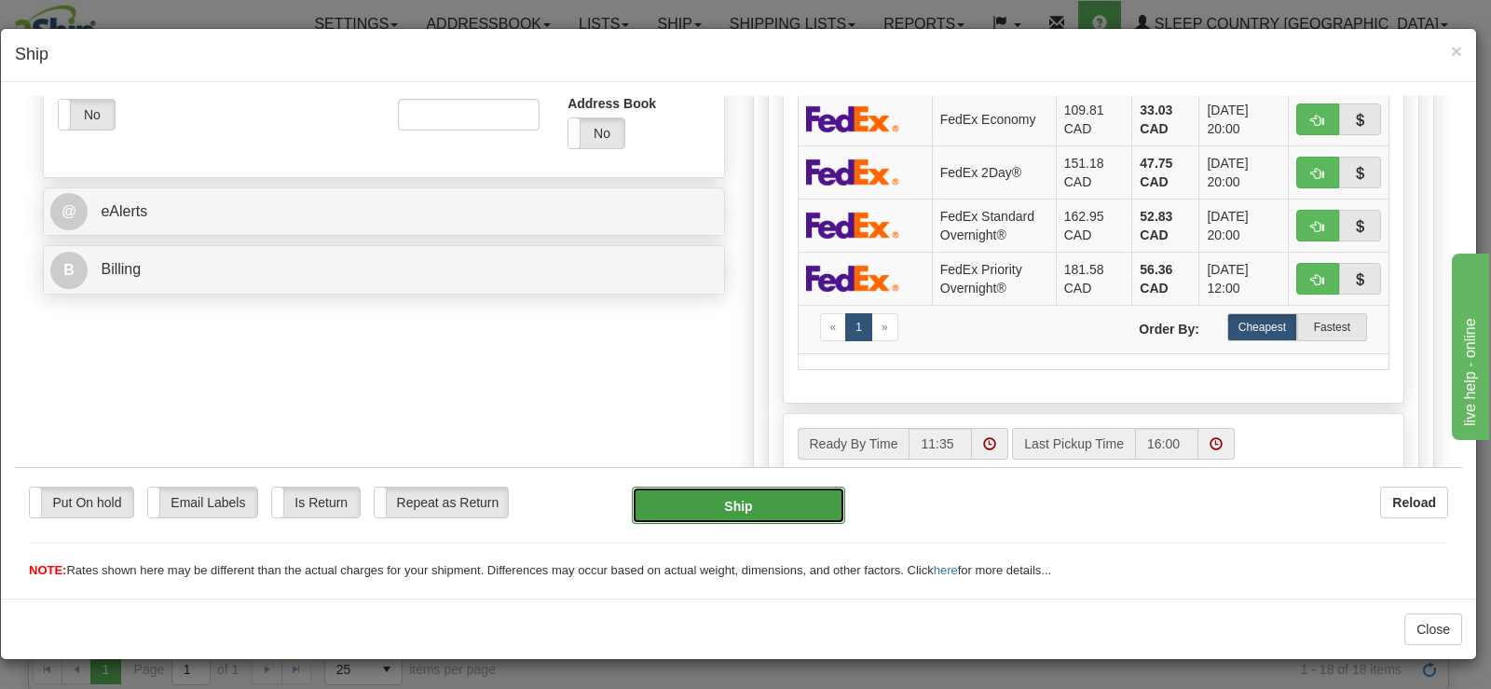
click at [757, 491] on button "Ship" at bounding box center [738, 504] width 213 height 37
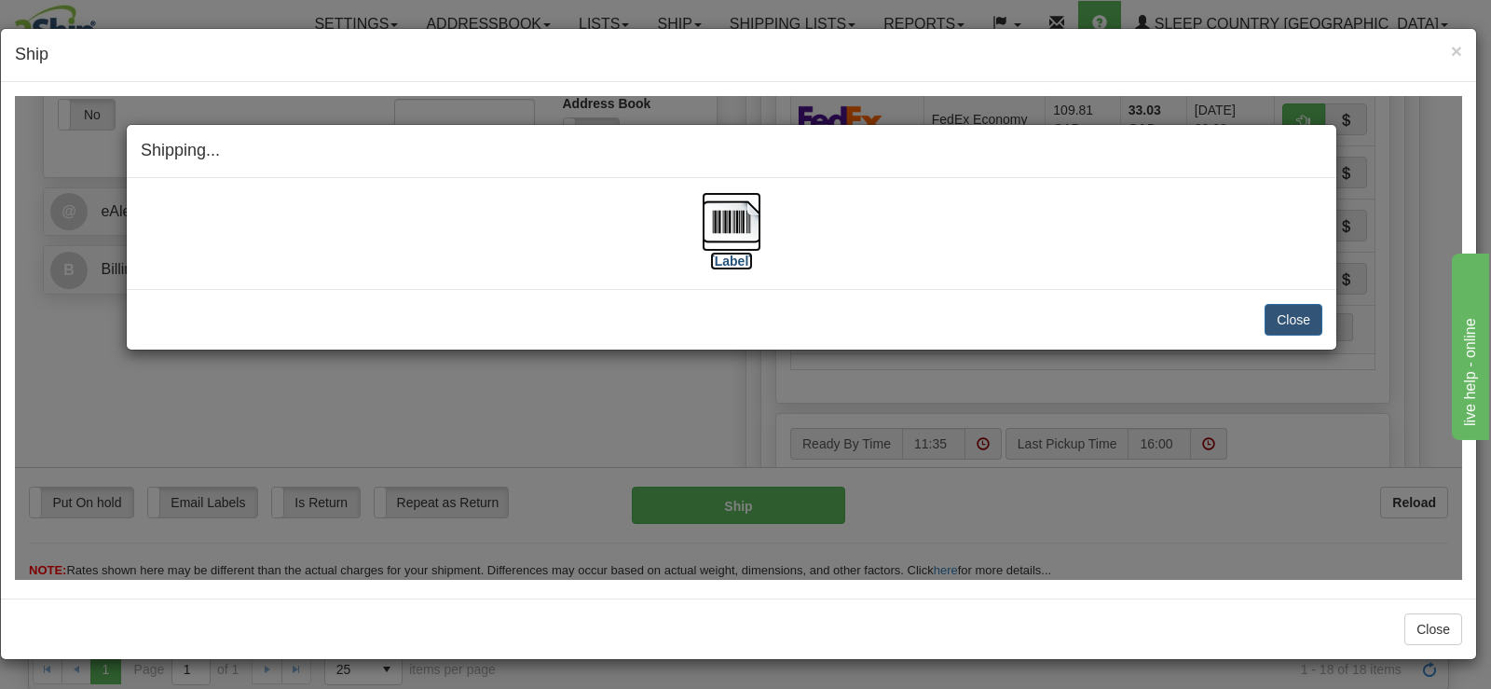
click at [744, 236] on img at bounding box center [732, 221] width 60 height 60
click at [1298, 319] on button "Close" at bounding box center [1294, 319] width 58 height 32
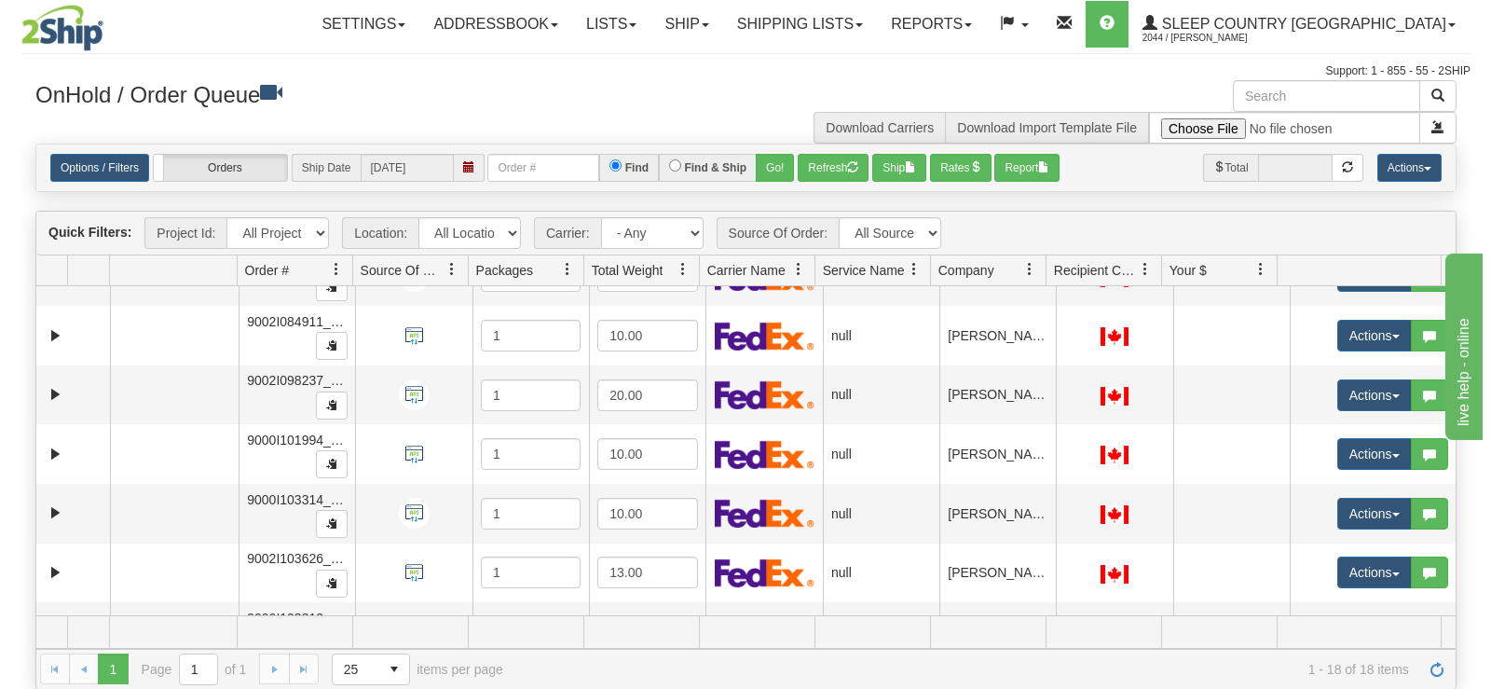
scroll to position [738, 0]
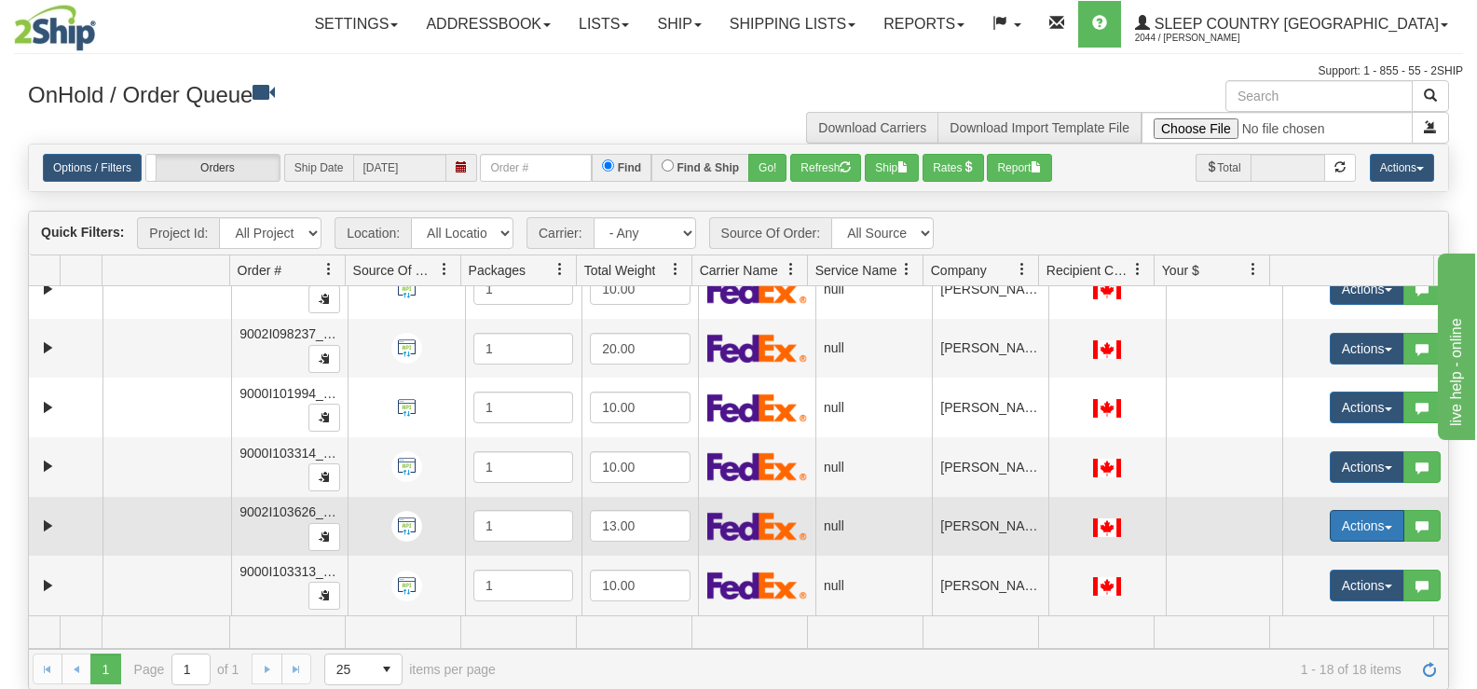
click at [1333, 529] on button "Actions" at bounding box center [1367, 526] width 75 height 32
click at [1314, 558] on link "Open" at bounding box center [1322, 561] width 161 height 24
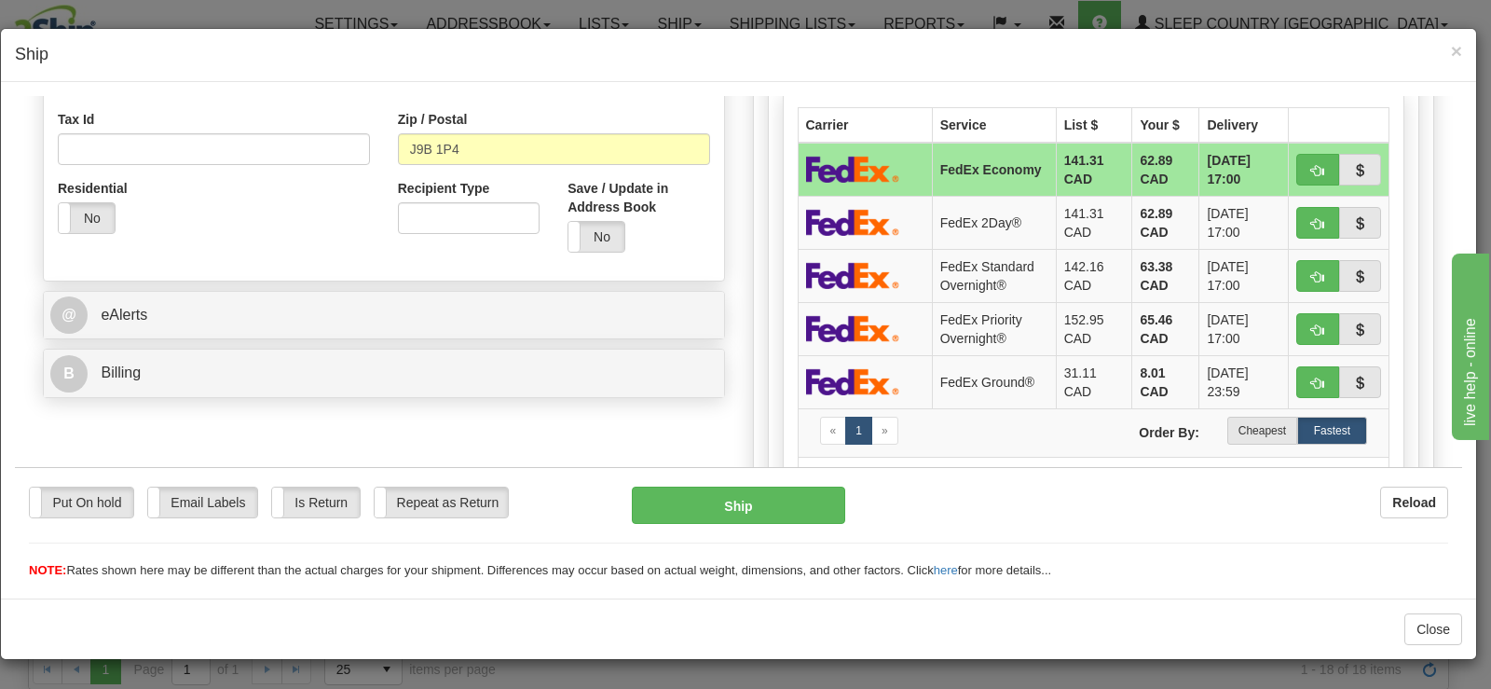
scroll to position [592, 0]
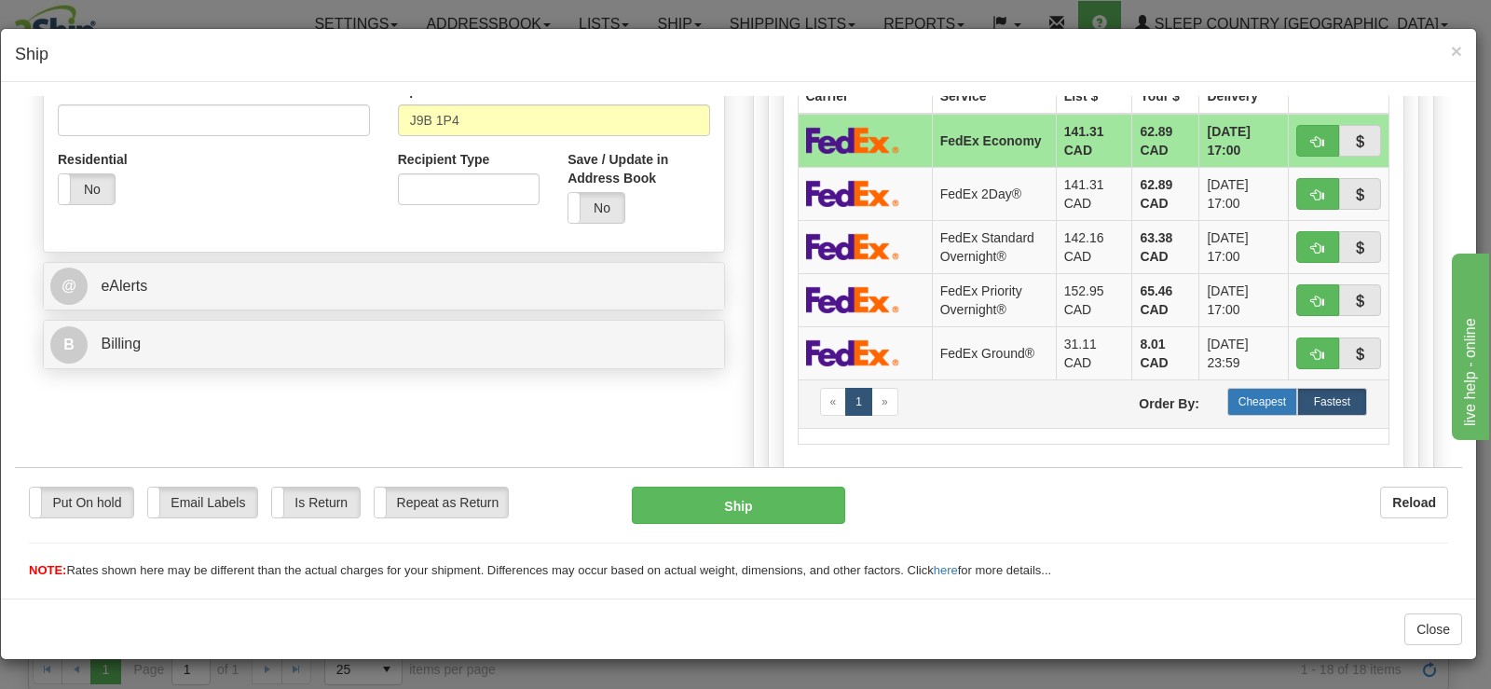
click at [1234, 402] on label "Cheapest" at bounding box center [1263, 401] width 70 height 28
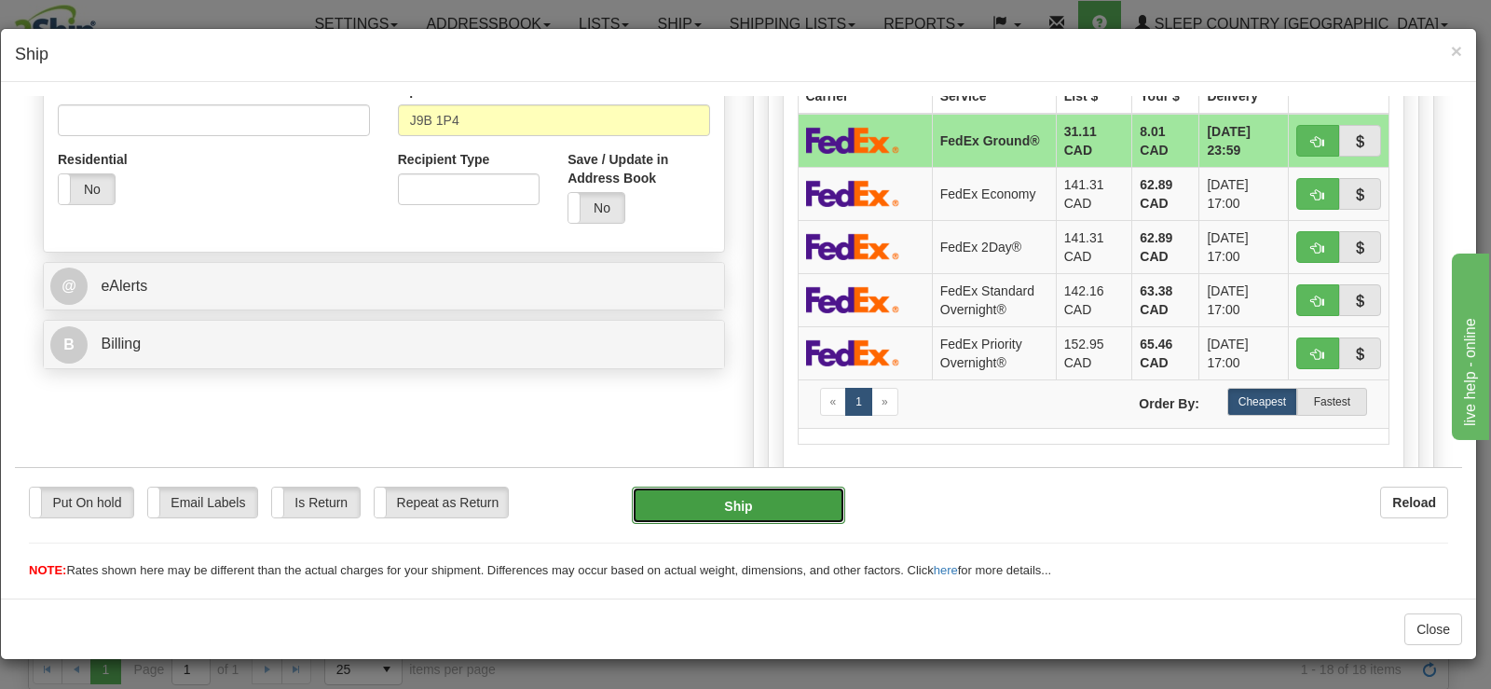
click at [787, 490] on button "Ship" at bounding box center [738, 504] width 213 height 37
type input "92"
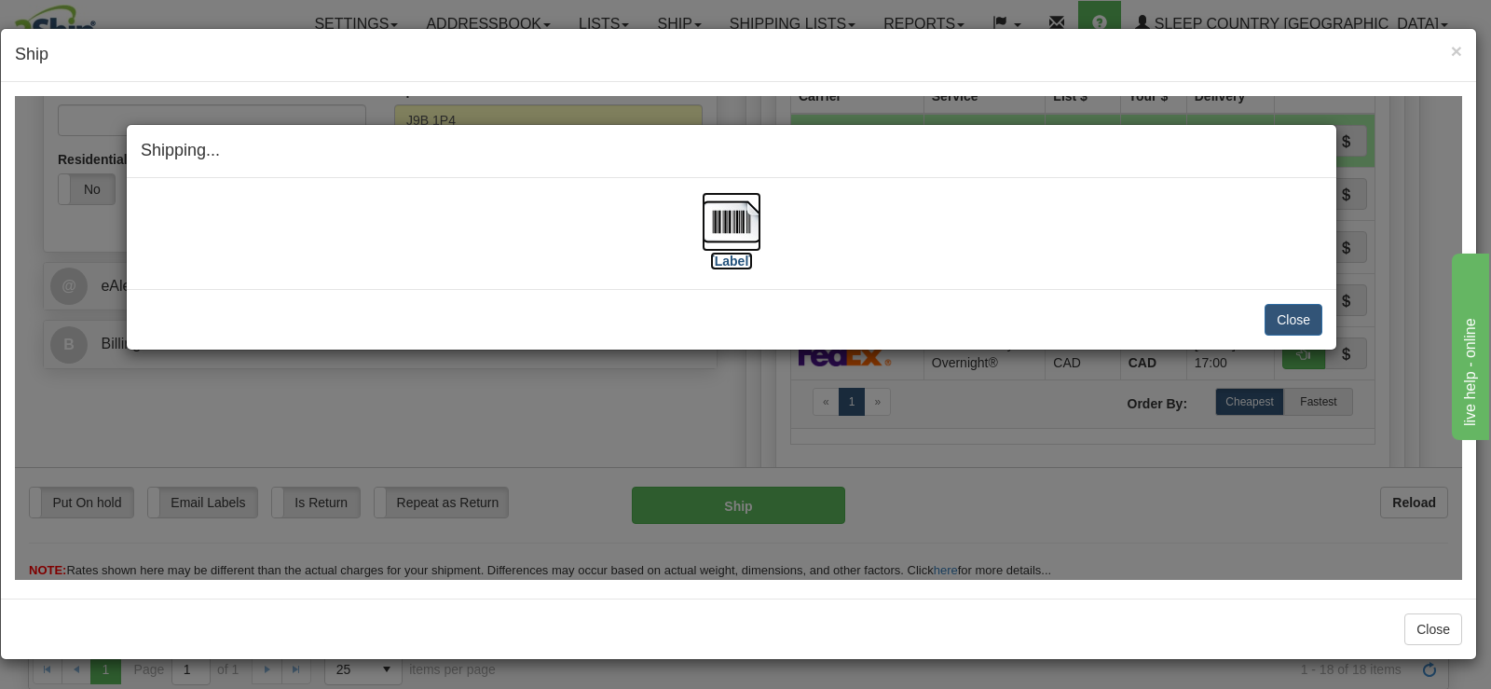
click at [736, 230] on img at bounding box center [732, 221] width 60 height 60
click at [1292, 326] on button "Close" at bounding box center [1294, 319] width 58 height 32
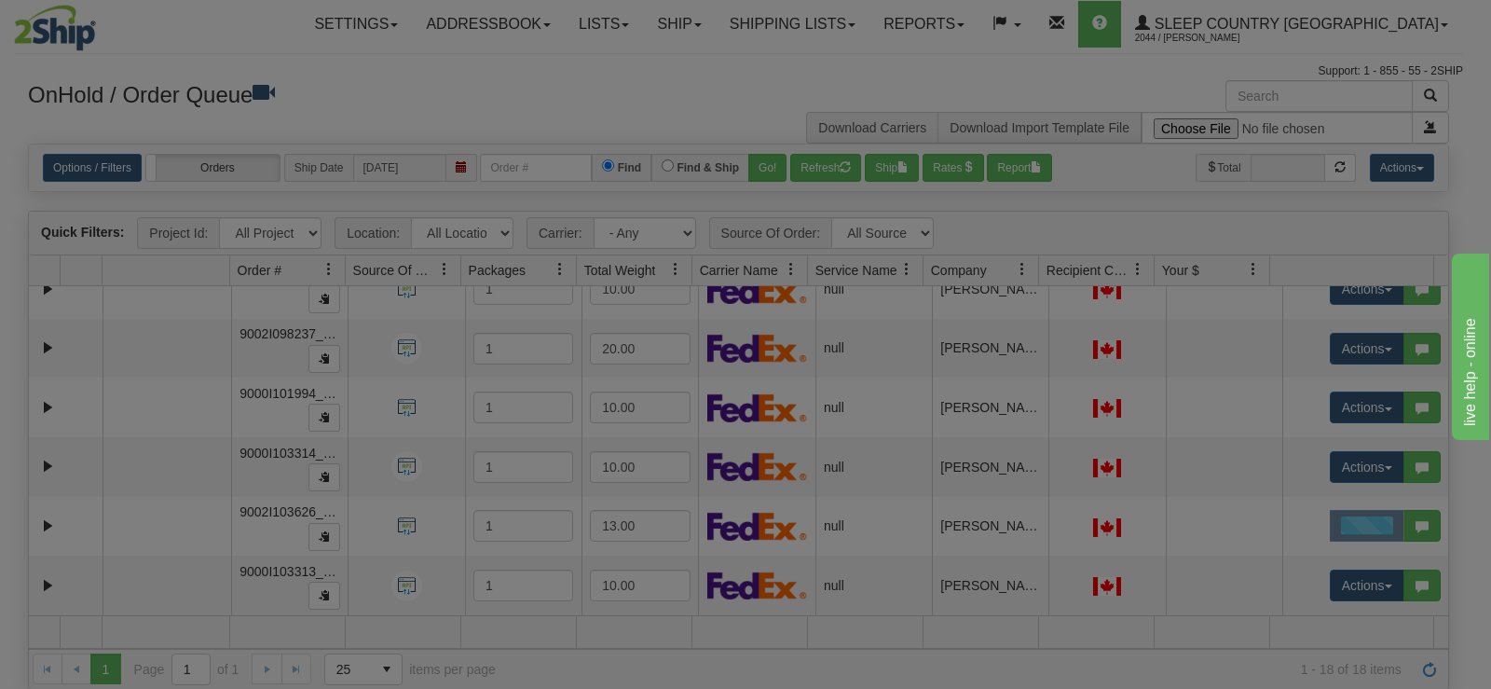
scroll to position [0, 0]
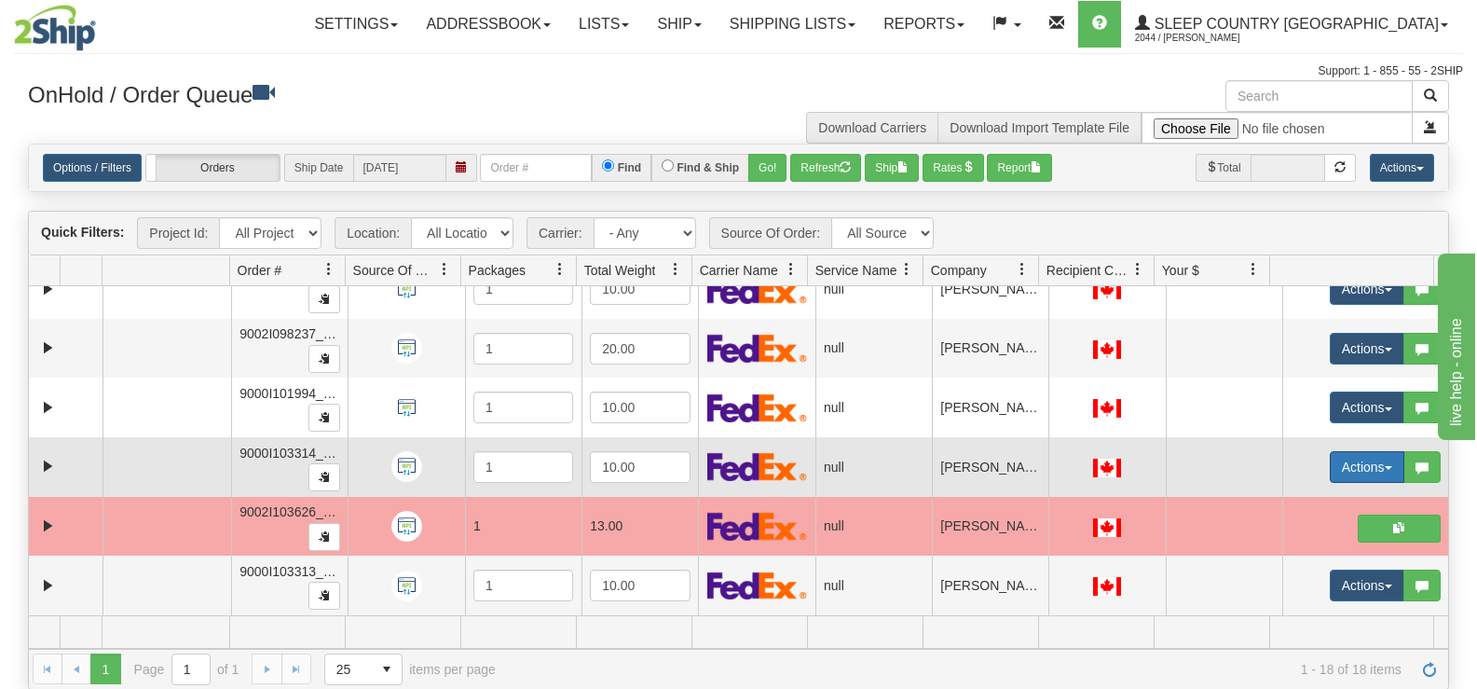
click at [1338, 470] on button "Actions" at bounding box center [1367, 467] width 75 height 32
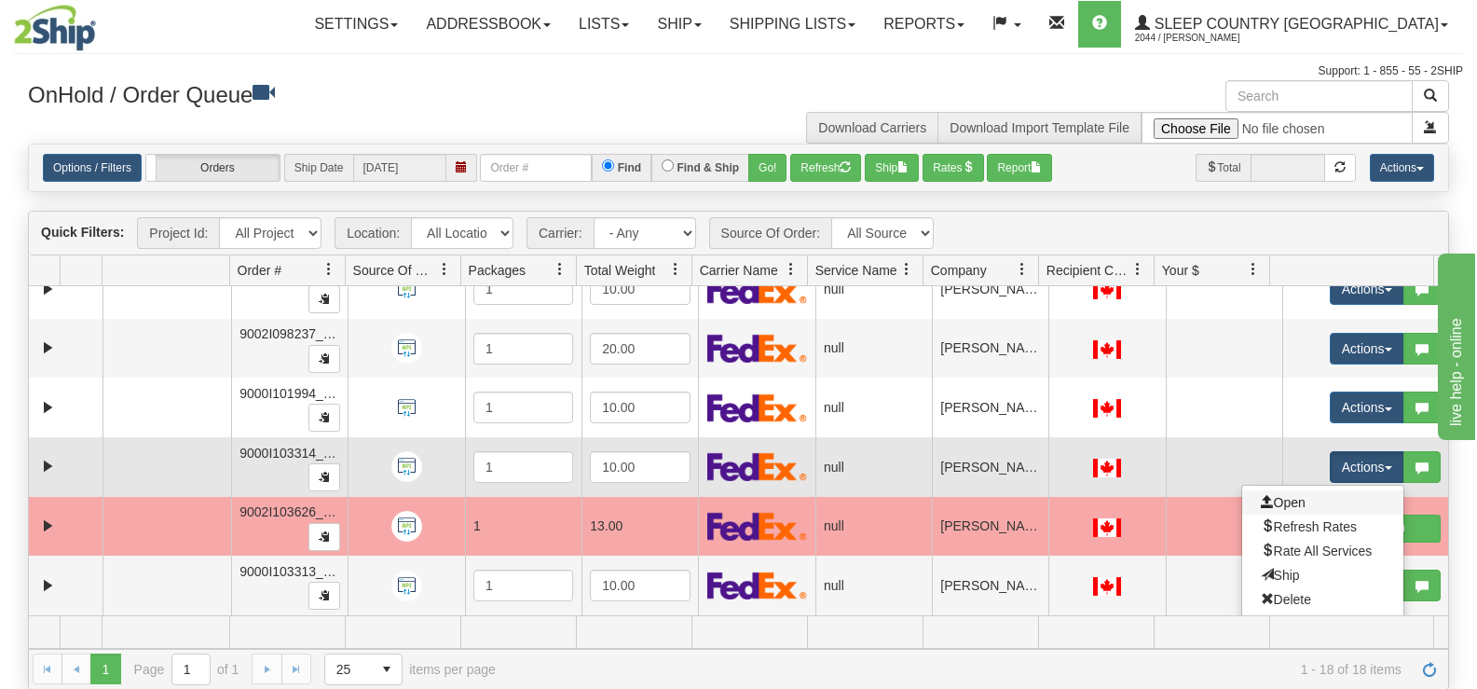
click at [1298, 500] on link "Open" at bounding box center [1322, 502] width 161 height 24
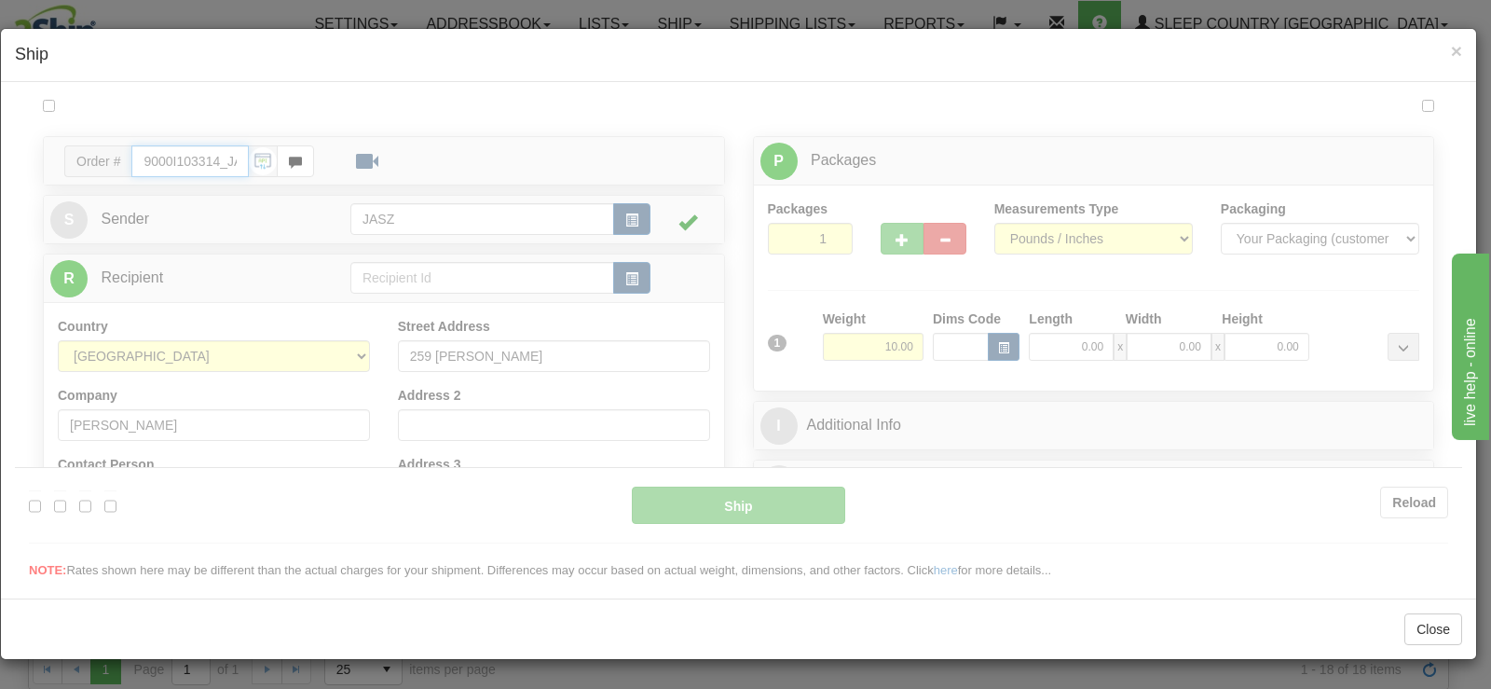
type input "11:41"
type input "16:00"
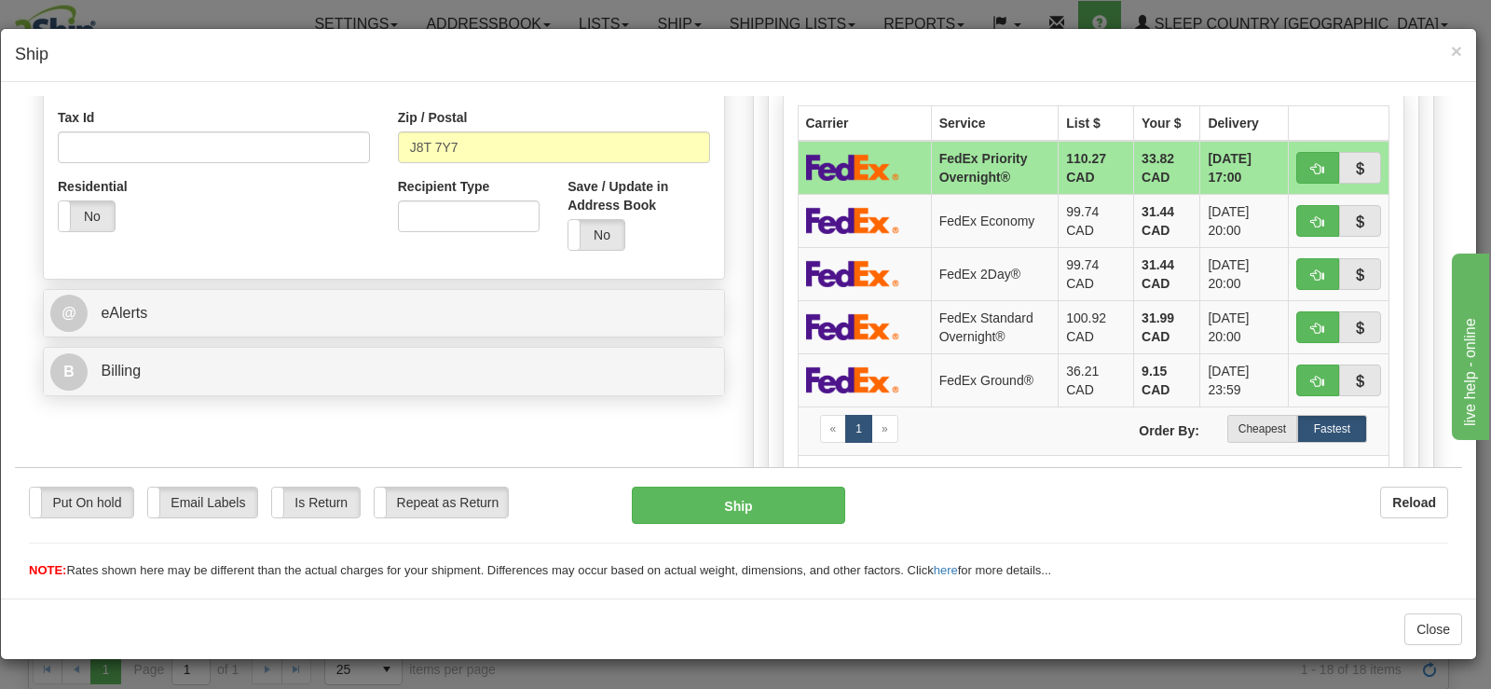
scroll to position [594, 0]
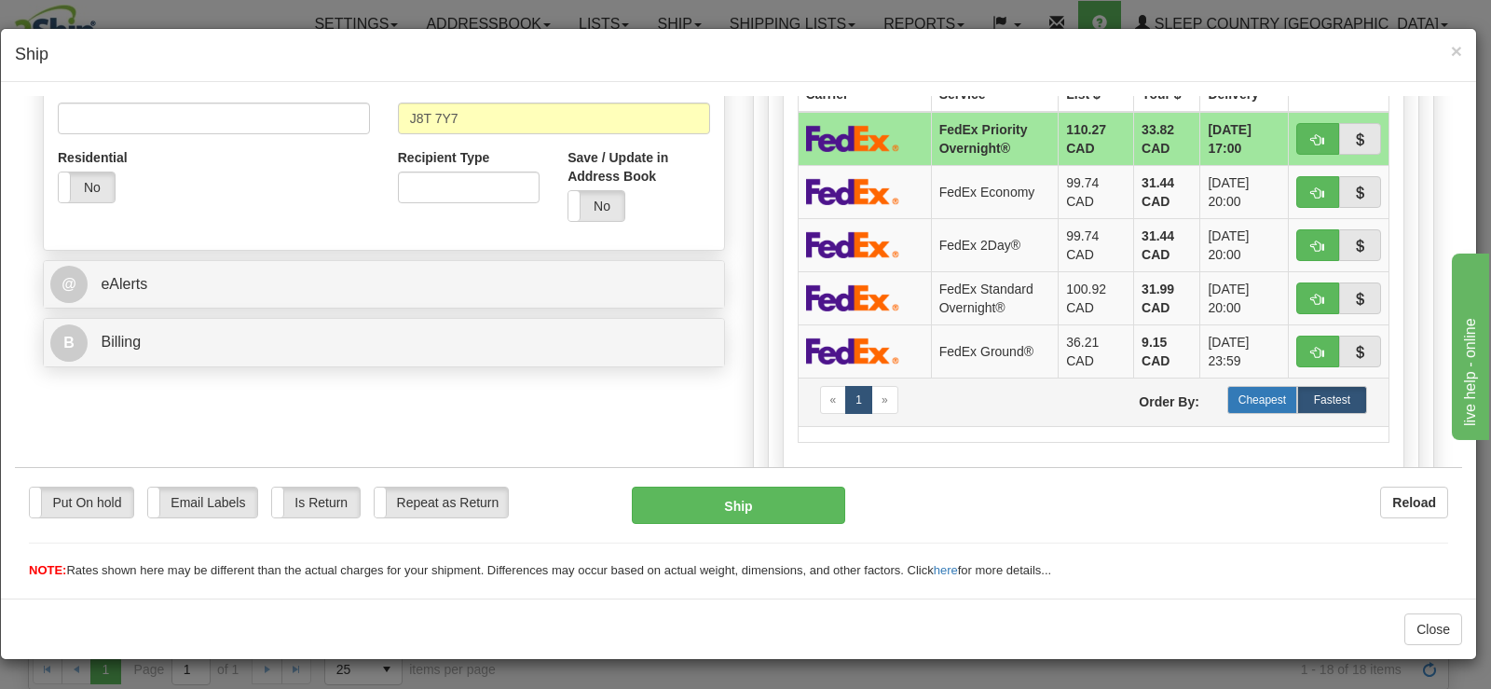
click at [1249, 398] on label "Cheapest" at bounding box center [1263, 399] width 70 height 28
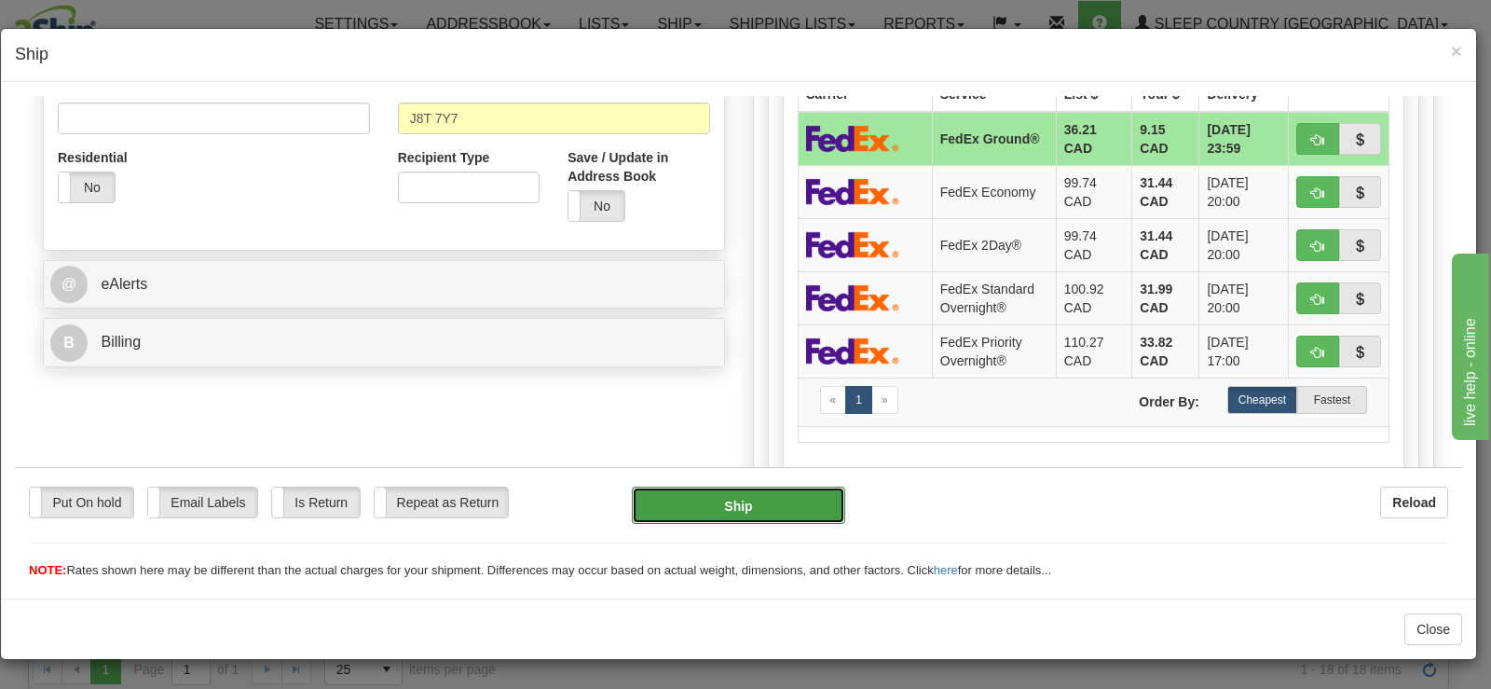
click at [704, 493] on button "Ship" at bounding box center [738, 504] width 213 height 37
type input "92"
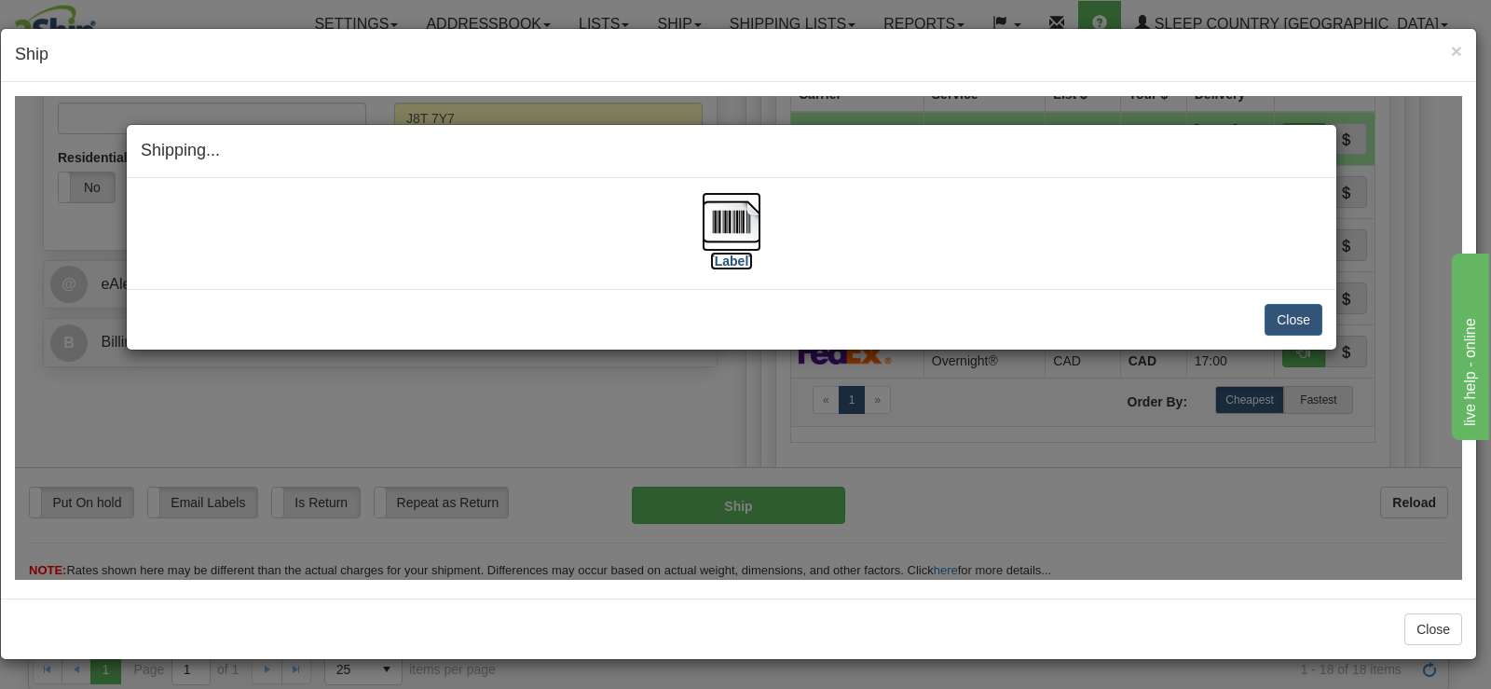
click at [729, 202] on img at bounding box center [732, 221] width 60 height 60
click at [1296, 309] on button "Close" at bounding box center [1294, 319] width 58 height 32
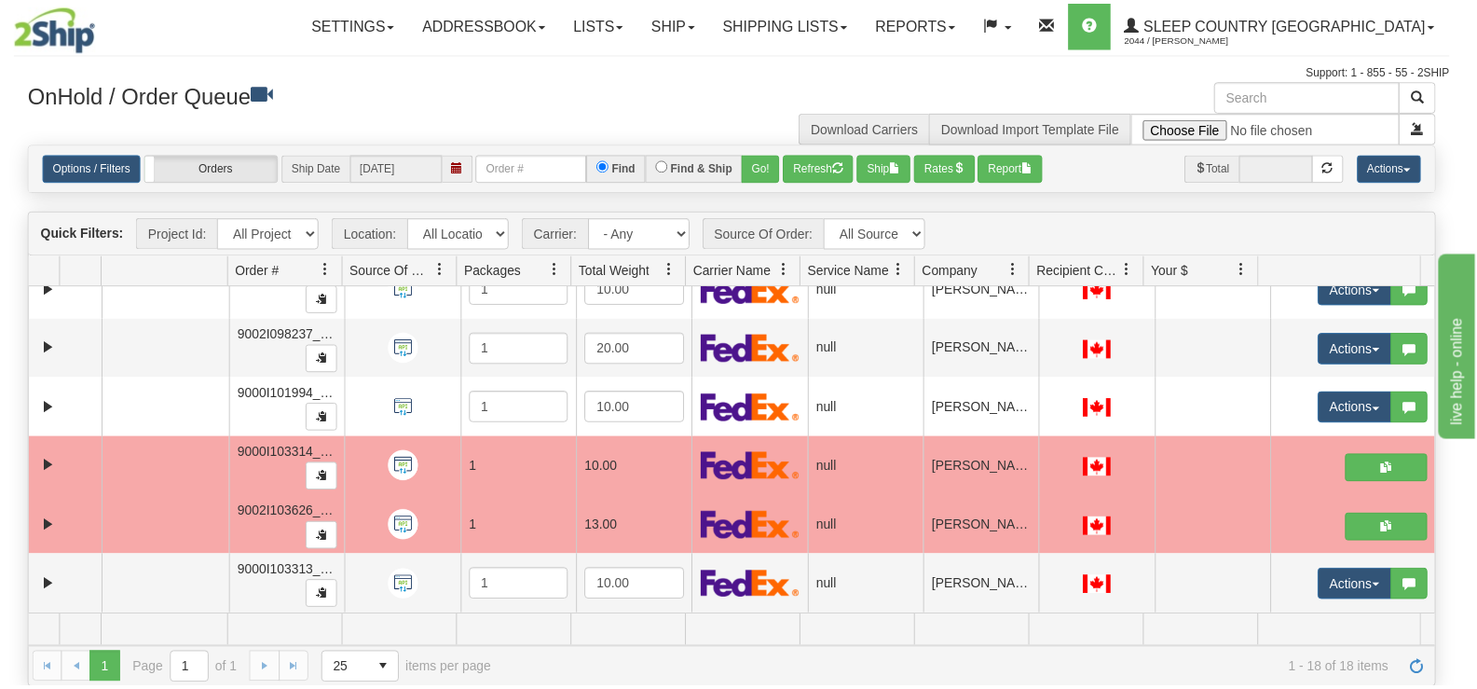
scroll to position [0, 0]
